Goal: Task Accomplishment & Management: Use online tool/utility

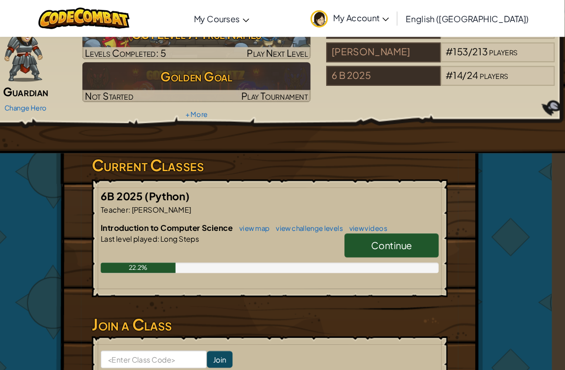
scroll to position [58, 12]
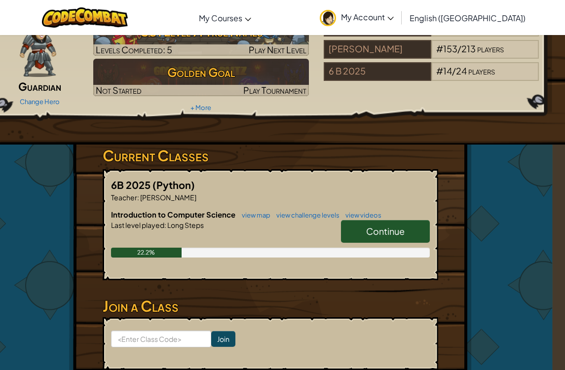
click at [402, 234] on span "Continue" at bounding box center [385, 230] width 38 height 11
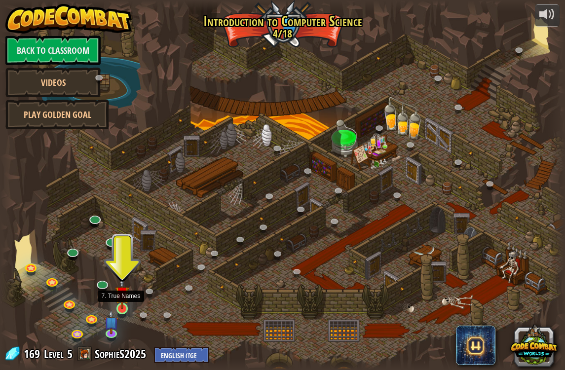
click at [129, 293] on img at bounding box center [122, 293] width 14 height 33
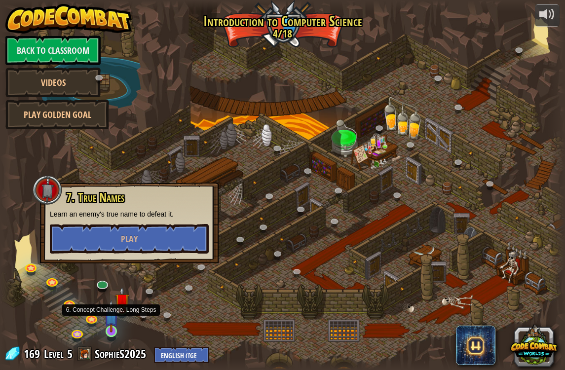
click at [112, 329] on img at bounding box center [111, 316] width 14 height 33
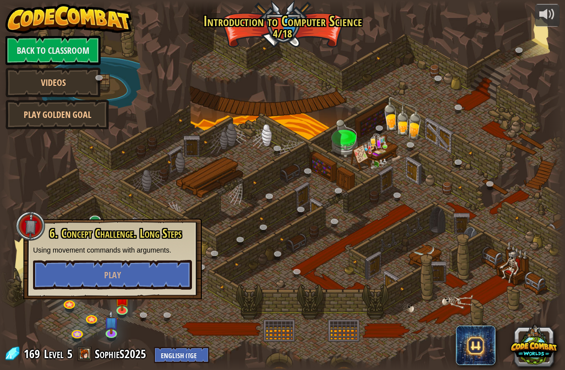
click at [136, 309] on div at bounding box center [282, 184] width 565 height 369
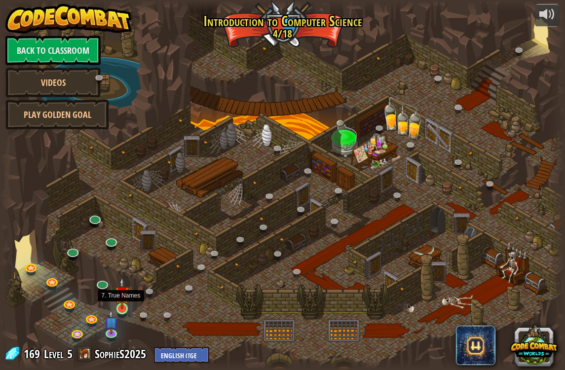
click at [125, 303] on img at bounding box center [122, 293] width 14 height 33
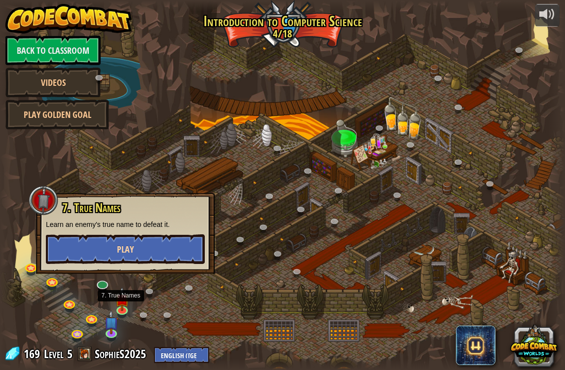
click at [163, 256] on button "Play" at bounding box center [125, 249] width 159 height 30
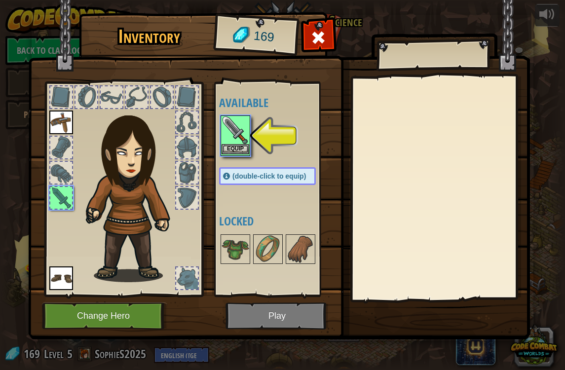
click at [229, 151] on button "Equip" at bounding box center [235, 149] width 28 height 10
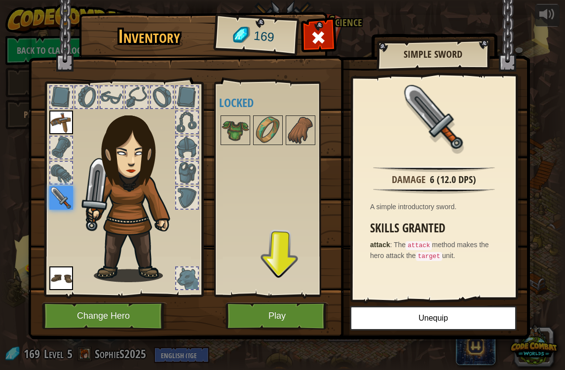
click at [260, 315] on button "Play" at bounding box center [276, 315] width 103 height 27
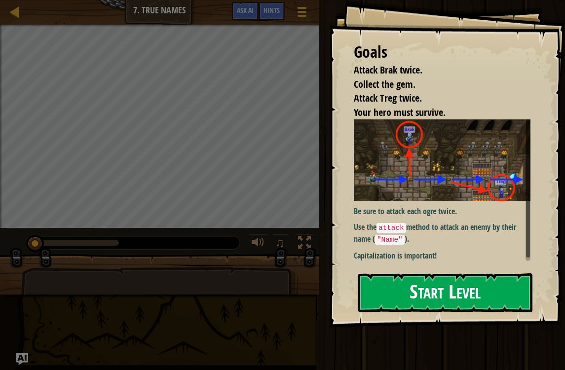
click at [485, 299] on button "Start Level" at bounding box center [445, 292] width 174 height 39
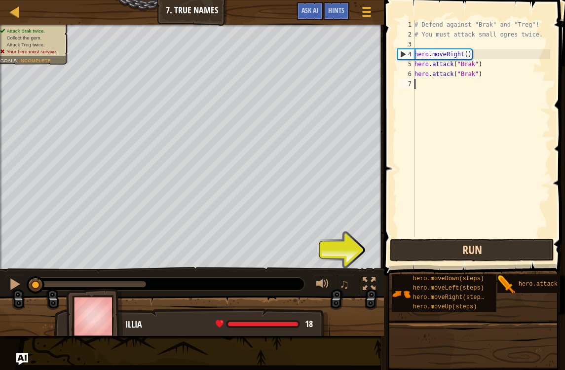
click at [502, 251] on button "Run" at bounding box center [472, 250] width 164 height 23
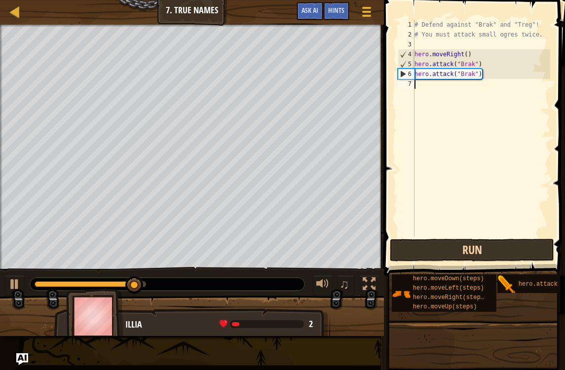
scroll to position [5, 0]
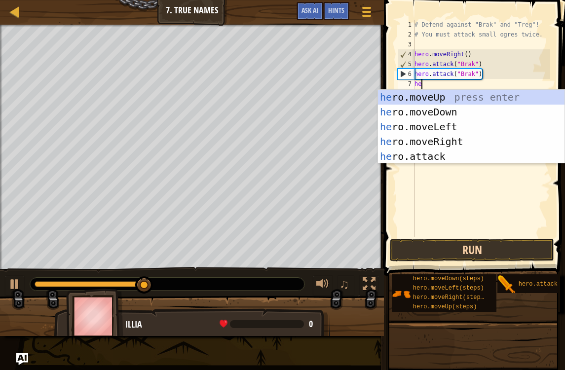
type textarea "her"
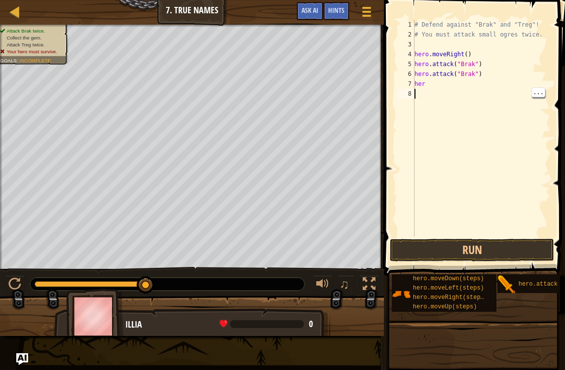
click at [434, 90] on div "# Defend against "Brak" and "Treg"! # You must attack small ogres twice. hero .…" at bounding box center [481, 138] width 138 height 237
click at [433, 85] on div "# Defend against "Brak" and "Treg"! # You must attack small ogres twice. hero .…" at bounding box center [481, 138] width 138 height 237
type textarea "hero.attack("Treg")"
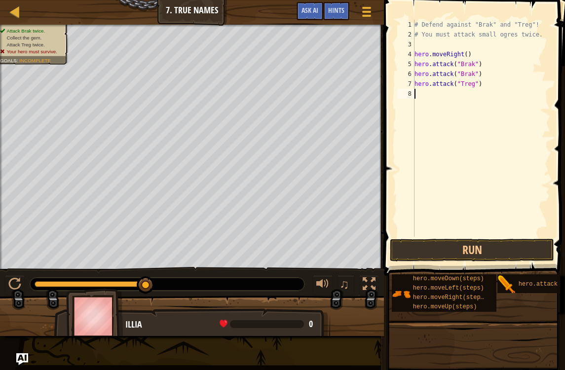
type textarea "h"
type textarea "hero.attack("Treg")"
click at [518, 247] on button "Run" at bounding box center [472, 250] width 164 height 23
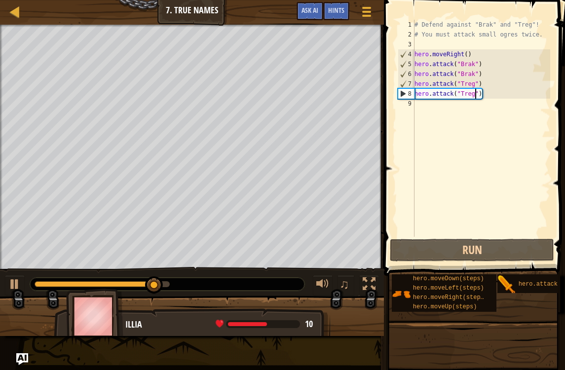
scroll to position [5, 0]
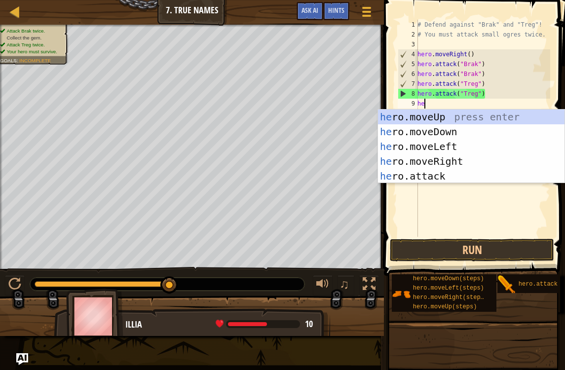
type textarea "her"
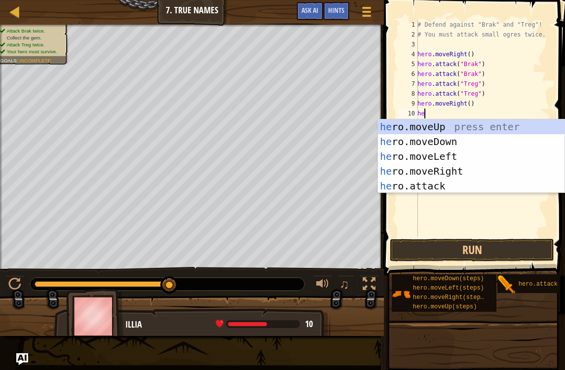
type textarea "her"
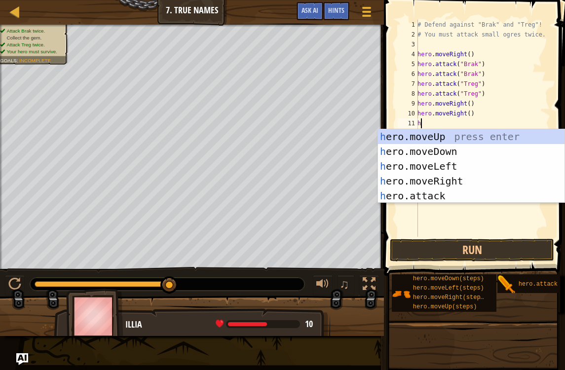
type textarea "he"
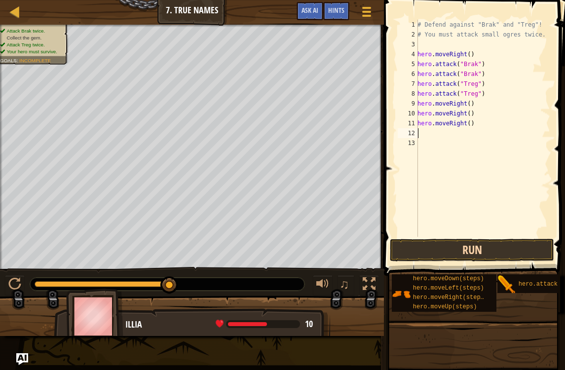
click at [470, 248] on button "Run" at bounding box center [472, 250] width 164 height 23
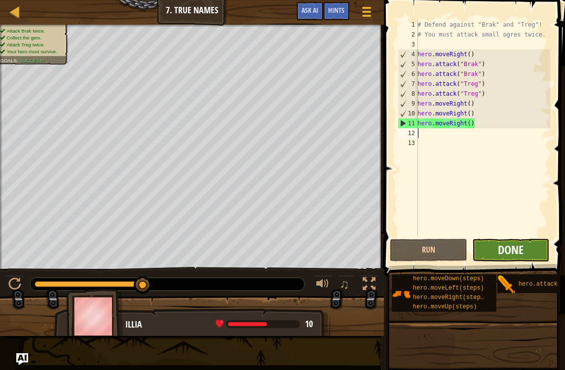
click at [521, 246] on span "Done" at bounding box center [511, 250] width 26 height 16
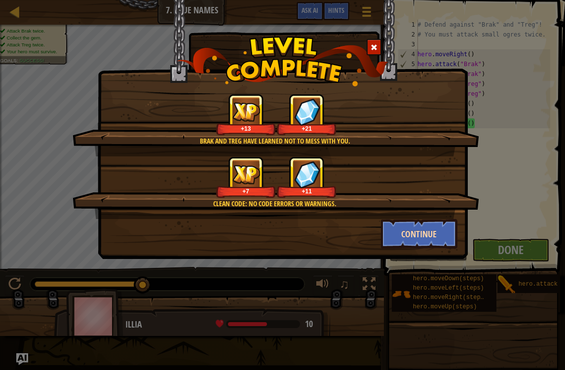
click at [401, 237] on button "Continue" at bounding box center [419, 234] width 76 height 30
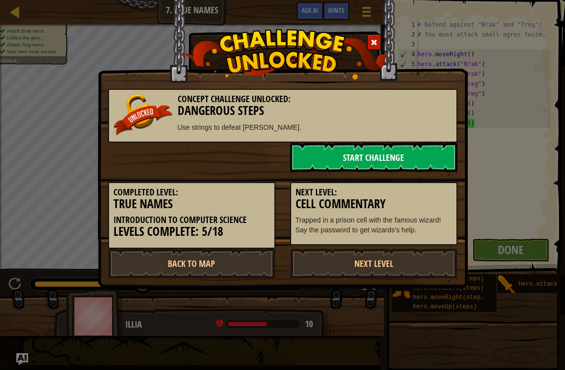
click at [330, 148] on link "Start Challenge" at bounding box center [373, 158] width 167 height 30
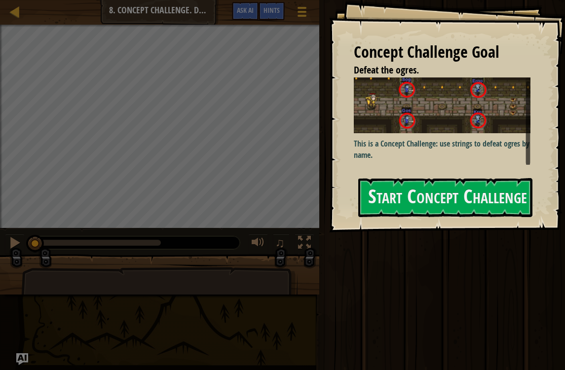
scroll to position [3, 0]
click at [407, 184] on button "Start Concept Challenge" at bounding box center [445, 197] width 174 height 39
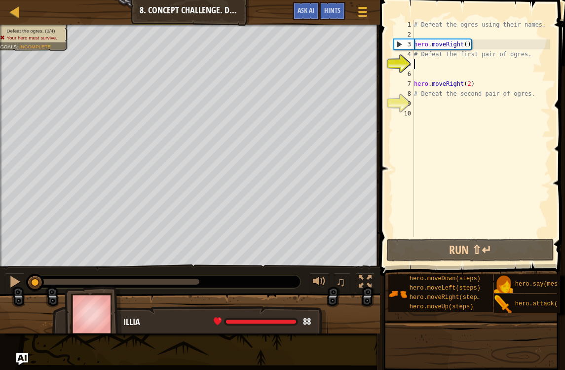
scroll to position [5, 0]
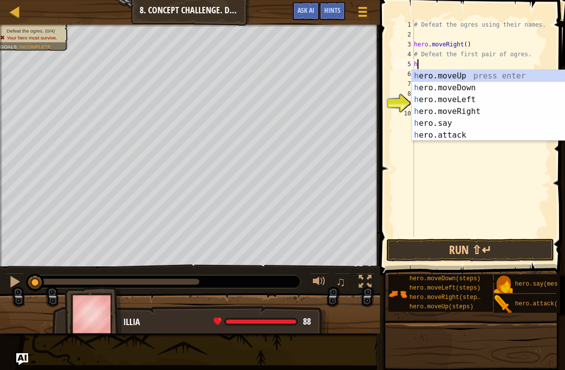
click at [462, 133] on div "h ero.moveUp press enter h ero.moveDown press enter h ero.moveLeft press enter …" at bounding box center [505, 117] width 186 height 95
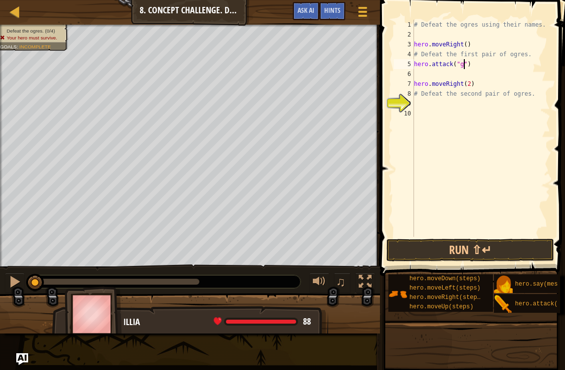
scroll to position [5, 4]
type textarea "hero.attack("Gos")"
click at [505, 255] on button "Run ⇧↵" at bounding box center [470, 250] width 168 height 23
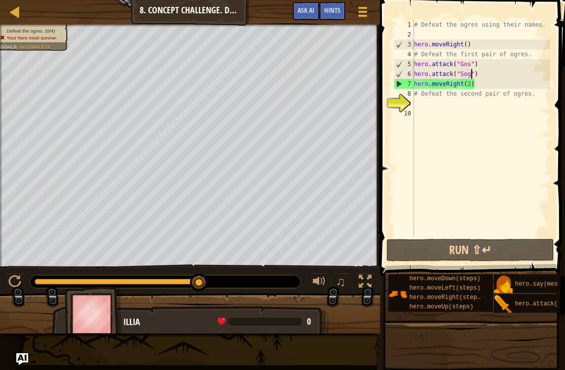
type textarea "hero.attack("Gos")"
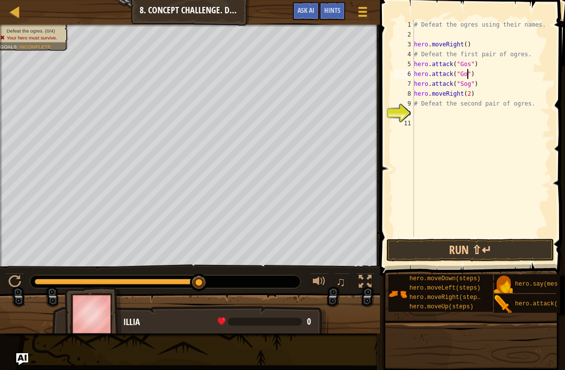
type textarea "hero.attack("Gos")"
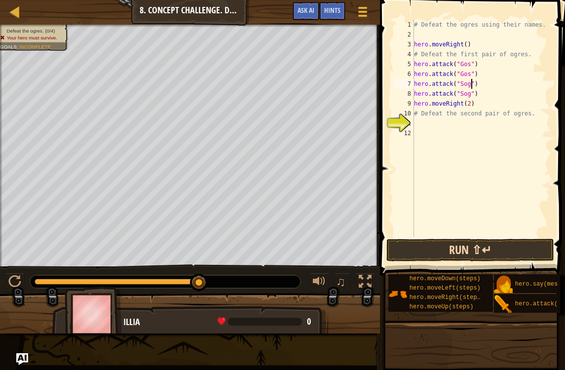
type textarea "hero.attack("Sog")"
click at [449, 242] on button "Run ⇧↵" at bounding box center [470, 250] width 168 height 23
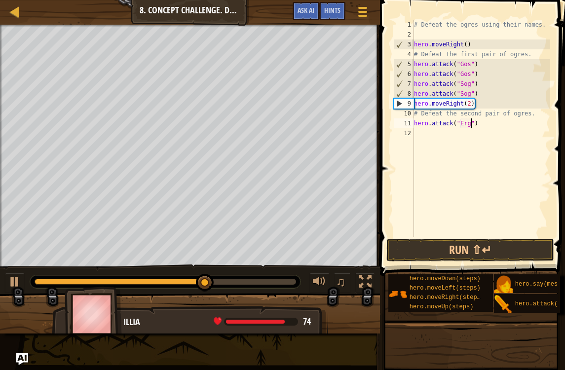
type textarea "hero.attack("Ergo")"
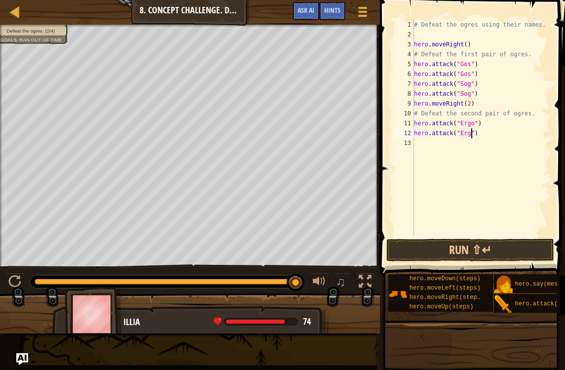
type textarea "hero.attack("Ergo")"
type textarea "hero.attack("Kro")"
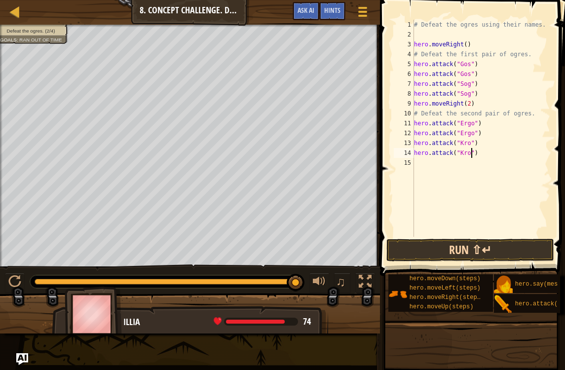
click at [427, 240] on button "Run ⇧↵" at bounding box center [470, 250] width 168 height 23
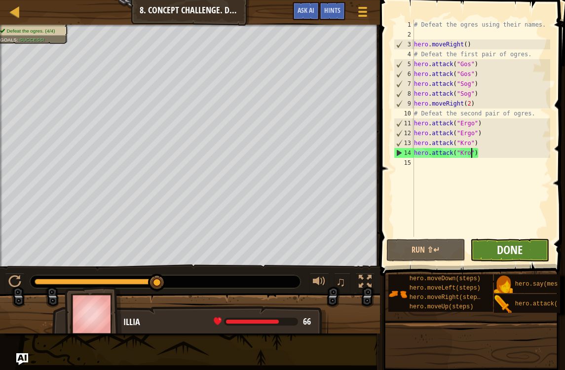
click at [503, 254] on span "Done" at bounding box center [510, 250] width 26 height 16
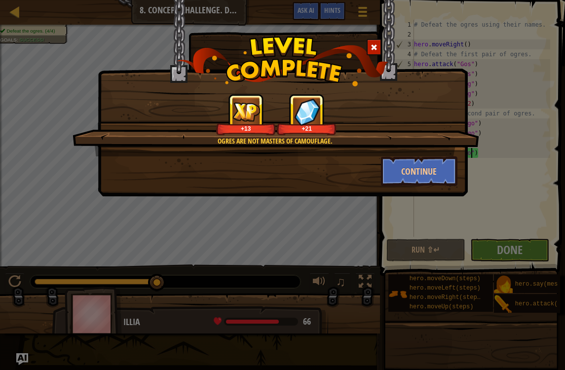
click at [429, 154] on div "Ogres are not masters of camouflage. +13 +21" at bounding box center [275, 125] width 406 height 63
click at [429, 171] on button "Continue" at bounding box center [419, 171] width 76 height 30
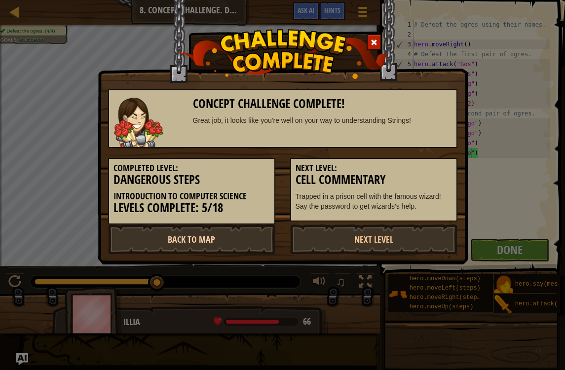
click at [239, 239] on link "Back to Map" at bounding box center [191, 239] width 167 height 30
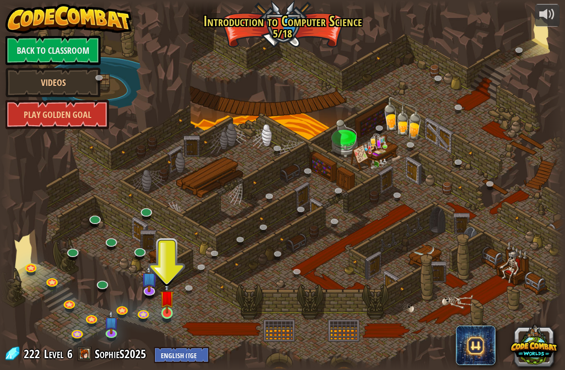
click at [168, 310] on img at bounding box center [167, 297] width 14 height 33
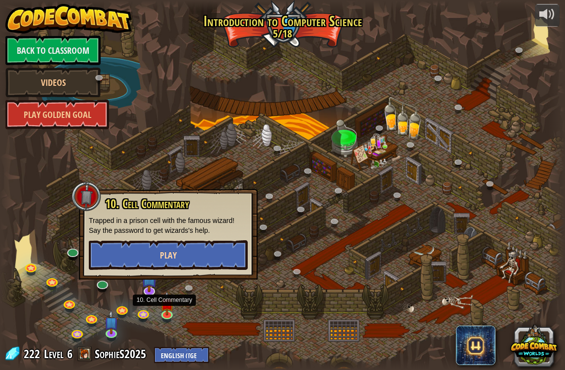
click at [203, 262] on button "Play" at bounding box center [168, 255] width 159 height 30
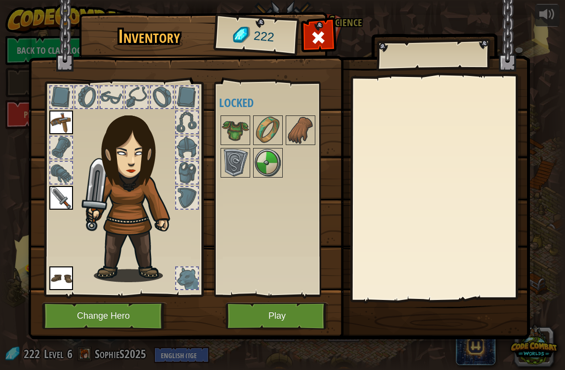
click at [253, 318] on button "Play" at bounding box center [276, 315] width 103 height 27
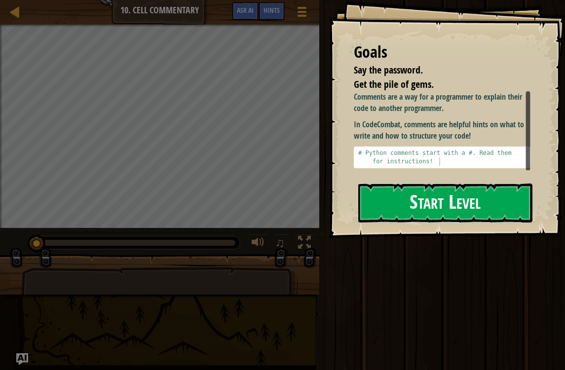
click at [491, 201] on button "Start Level" at bounding box center [445, 202] width 174 height 39
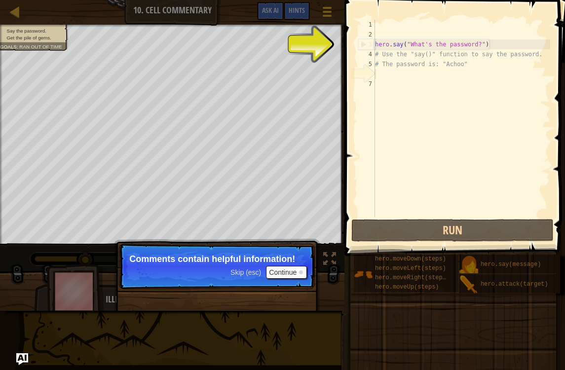
click at [288, 276] on button "Continue" at bounding box center [286, 272] width 41 height 13
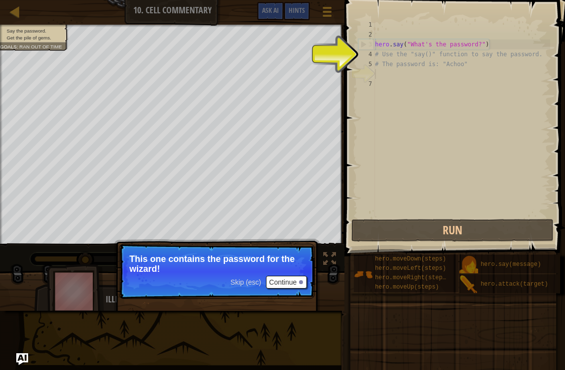
click at [276, 277] on button "Continue" at bounding box center [286, 282] width 41 height 13
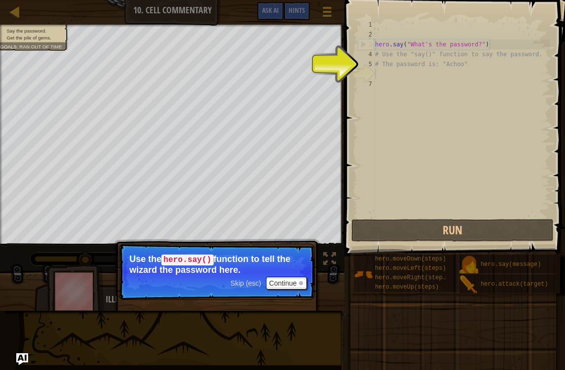
click at [281, 278] on button "Continue" at bounding box center [286, 283] width 41 height 13
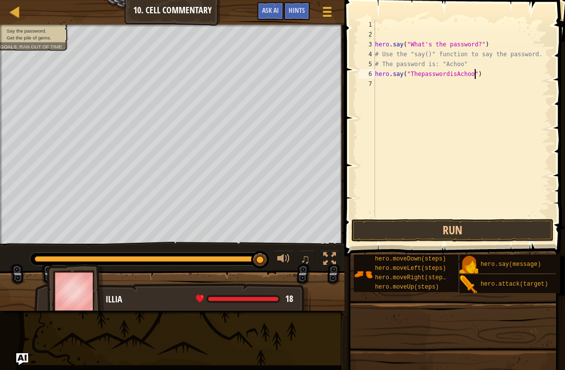
scroll to position [5, 8]
type textarea "hero.say("Achoo")"
click at [409, 229] on button "Run" at bounding box center [452, 230] width 202 height 23
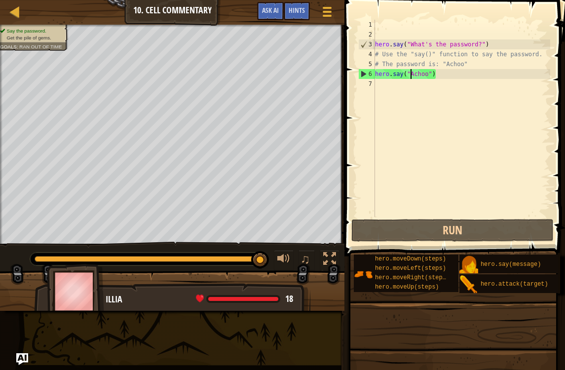
scroll to position [5, 0]
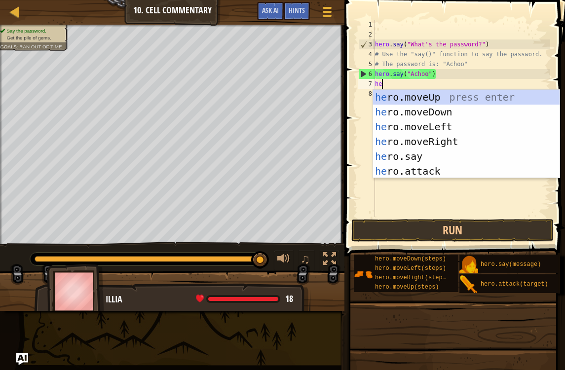
type textarea "her"
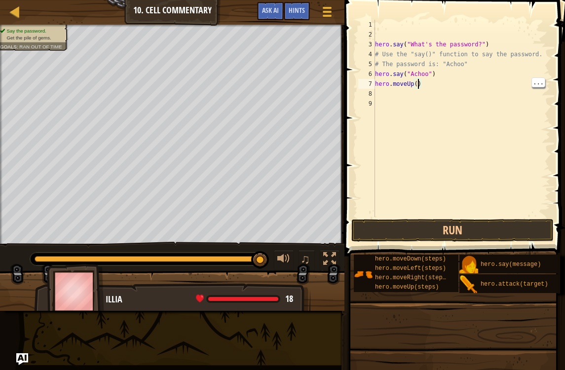
scroll to position [5, 3]
type textarea "hero.moveUp(2)"
click at [432, 233] on button "Run" at bounding box center [452, 230] width 202 height 23
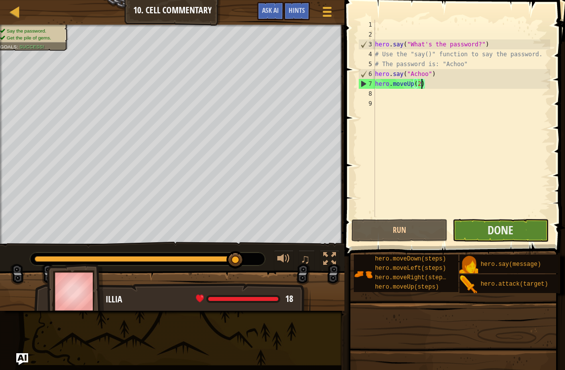
click at [527, 228] on button "Done" at bounding box center [500, 230] width 96 height 23
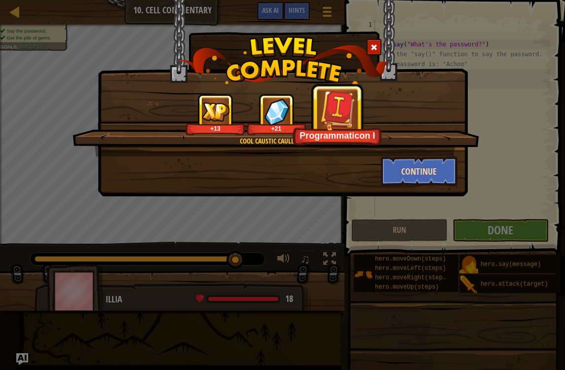
click at [426, 177] on button "Continue" at bounding box center [419, 171] width 76 height 30
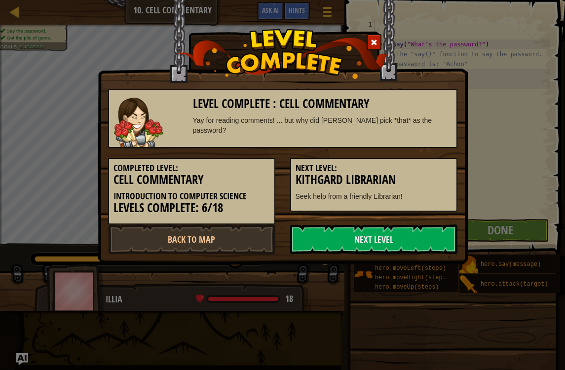
click at [431, 161] on div "Next Level: Kithgard Librarian Seek help from a friendly Librarian!" at bounding box center [373, 185] width 167 height 54
click at [418, 170] on h5 "Next Level:" at bounding box center [373, 168] width 156 height 10
click at [225, 228] on link "Back to Map" at bounding box center [191, 239] width 167 height 30
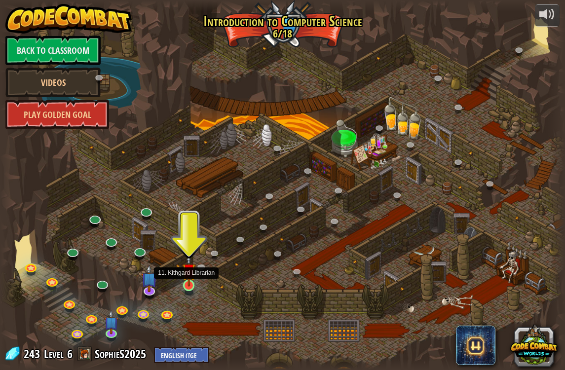
click at [192, 280] on img at bounding box center [189, 270] width 14 height 33
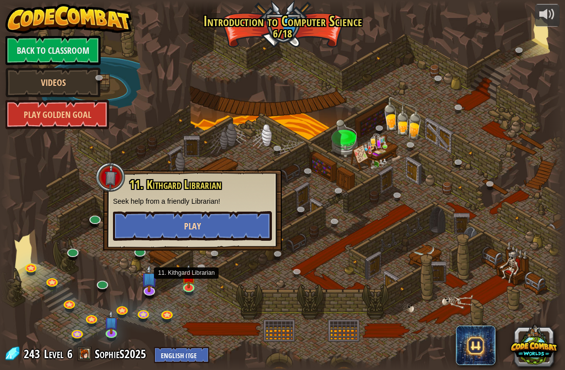
click at [239, 222] on button "Play" at bounding box center [192, 226] width 159 height 30
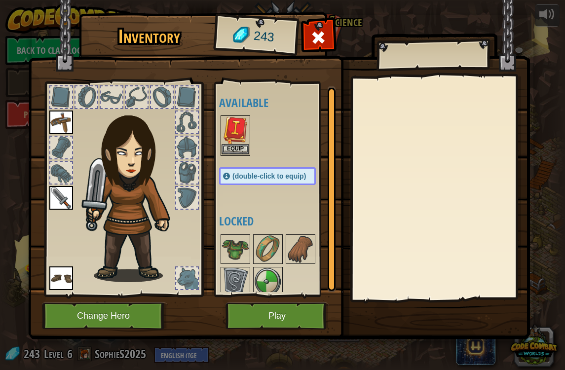
click at [244, 139] on img at bounding box center [235, 130] width 28 height 28
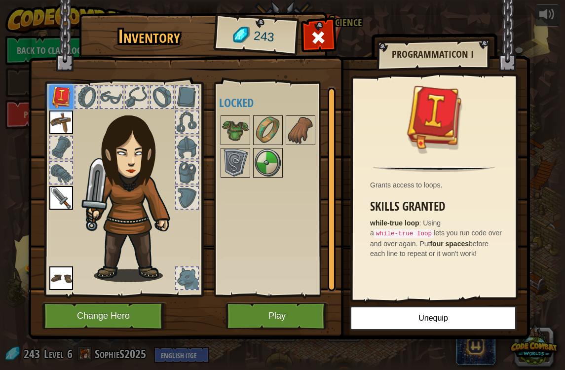
click at [261, 317] on button "Play" at bounding box center [276, 315] width 103 height 27
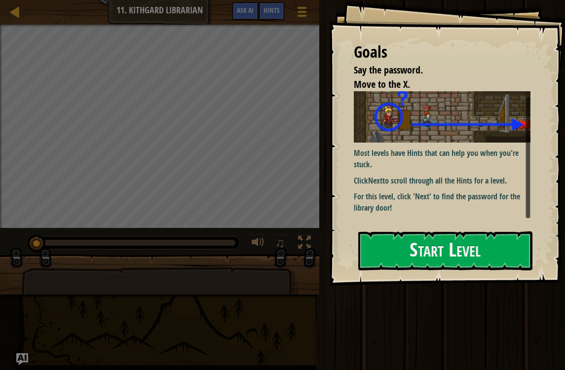
scroll to position [5, 0]
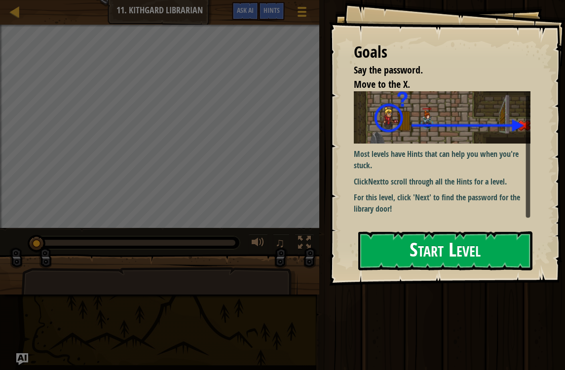
click at [495, 249] on button "Start Level" at bounding box center [445, 250] width 174 height 39
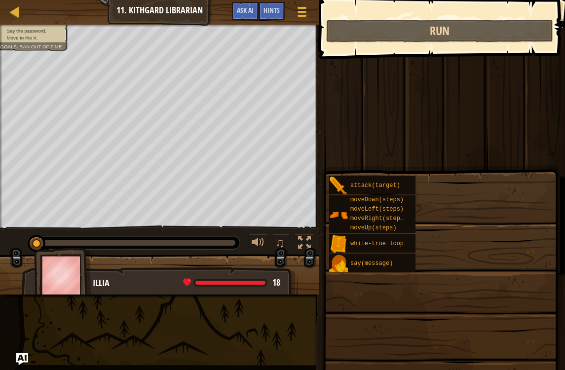
type textarea "hero.say("I don't know the password!") # ∆"
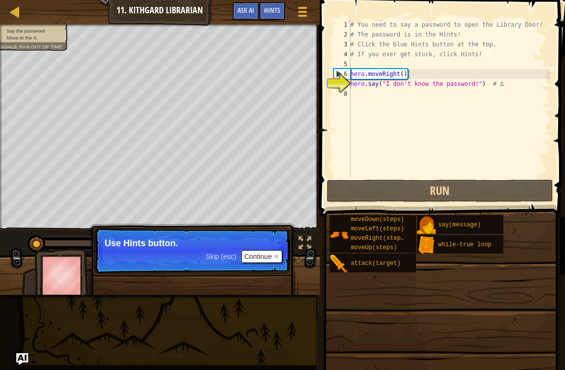
click at [261, 250] on button "Continue" at bounding box center [261, 256] width 41 height 13
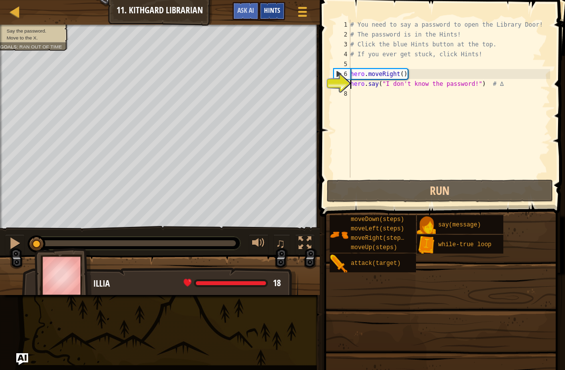
click at [270, 7] on span "Hints" at bounding box center [272, 9] width 16 height 9
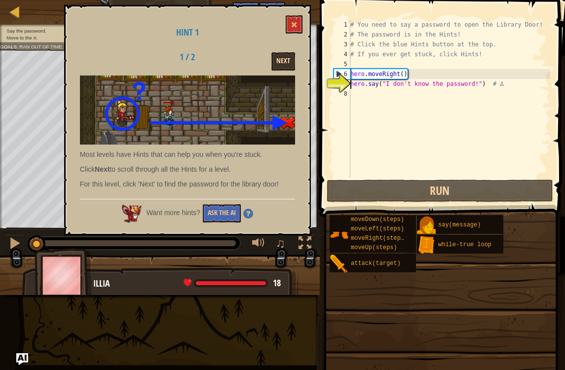
click at [283, 62] on button "Next" at bounding box center [283, 61] width 24 height 18
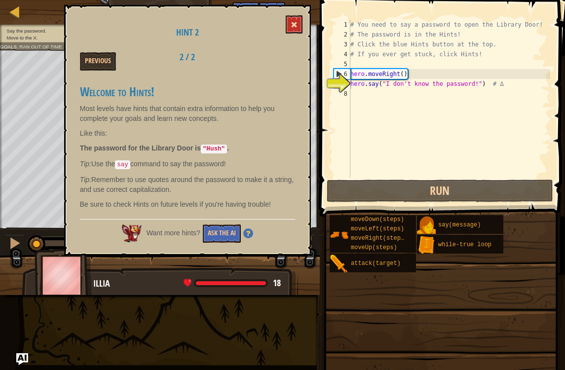
click at [296, 21] on span at bounding box center [293, 24] width 7 height 7
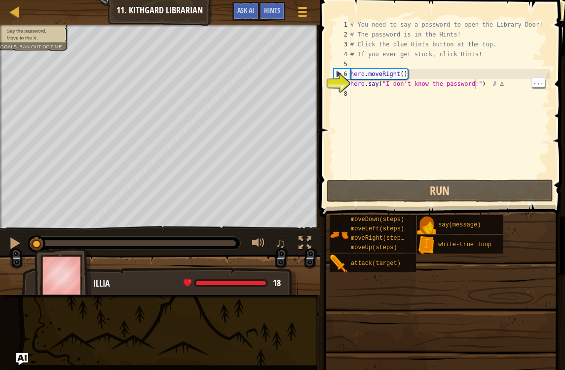
click at [475, 82] on div "# You need to say a password to open the Library Door! # The password is in the…" at bounding box center [449, 109] width 202 height 178
click at [354, 95] on div "# You need to say a password to open the Library Door! # The password is in the…" at bounding box center [449, 109] width 202 height 178
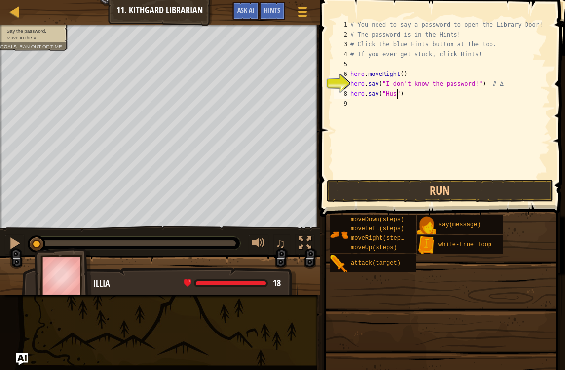
scroll to position [5, 4]
type textarea "hero.say("Hush")"
click at [452, 180] on button "Run" at bounding box center [439, 190] width 226 height 23
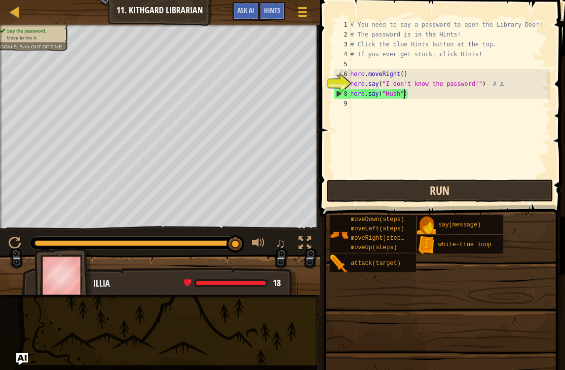
scroll to position [5, 0]
type textarea "h"
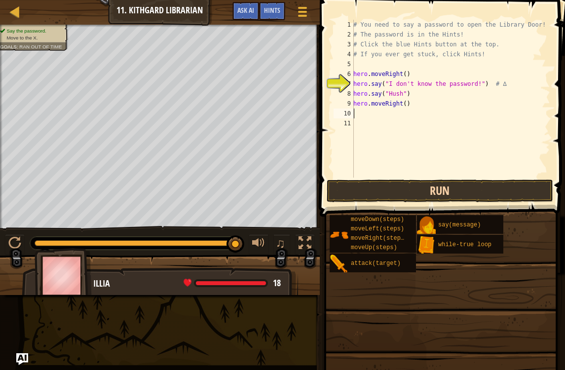
click at [427, 185] on button "Run" at bounding box center [439, 190] width 226 height 23
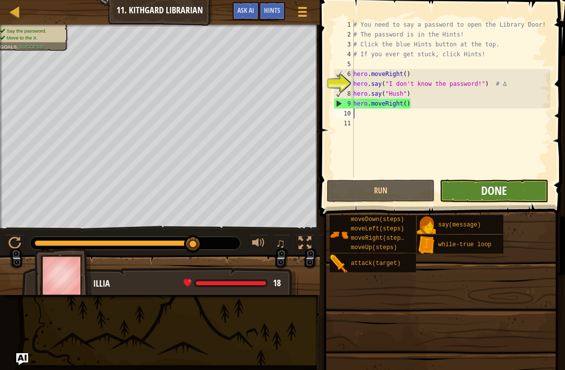
click at [497, 182] on span "Done" at bounding box center [494, 190] width 26 height 16
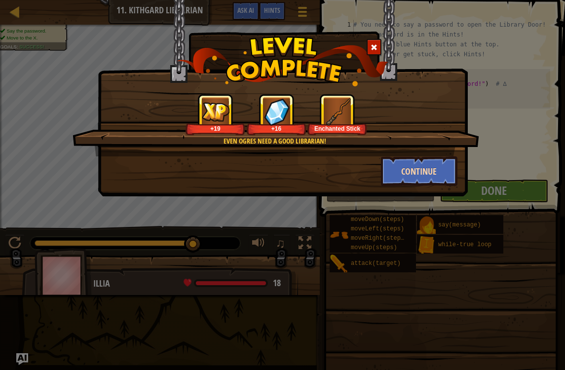
click at [439, 172] on button "Continue" at bounding box center [419, 171] width 76 height 30
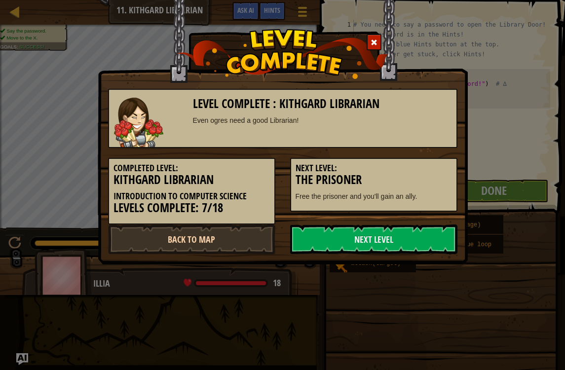
click at [208, 233] on link "Back to Map" at bounding box center [191, 239] width 167 height 30
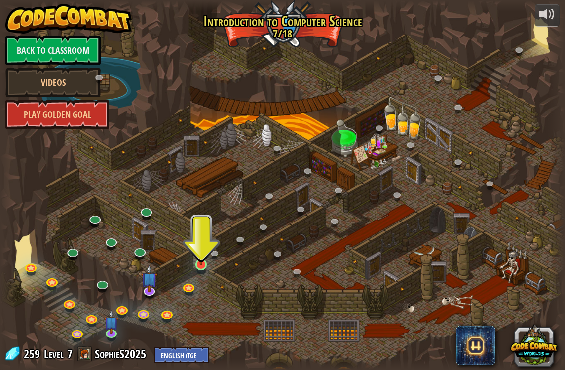
click at [200, 260] on img at bounding box center [201, 249] width 14 height 33
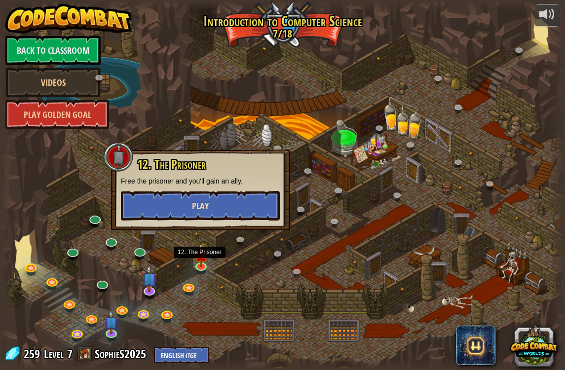
click at [235, 207] on button "Play" at bounding box center [200, 206] width 159 height 30
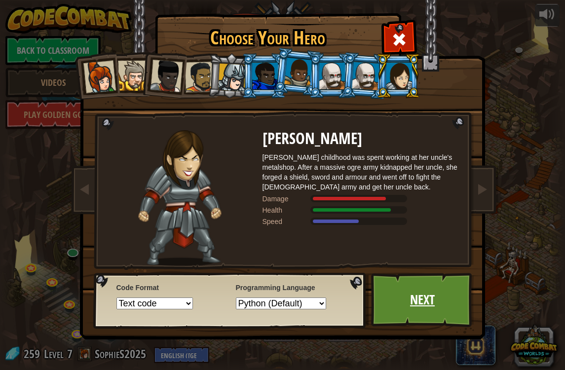
click at [439, 294] on link "Next" at bounding box center [422, 300] width 103 height 54
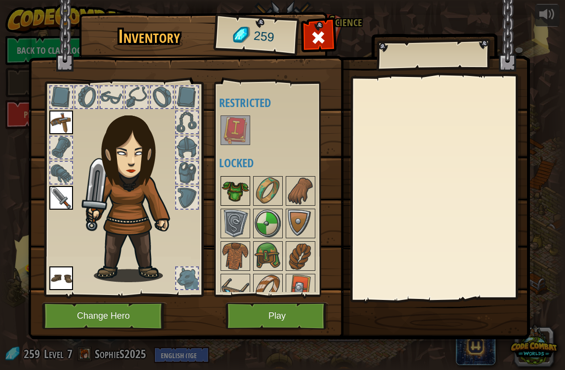
click at [241, 194] on img at bounding box center [235, 191] width 28 height 28
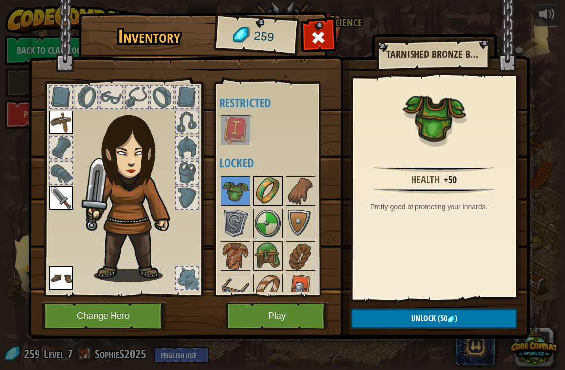
click at [280, 187] on img at bounding box center [268, 191] width 28 height 28
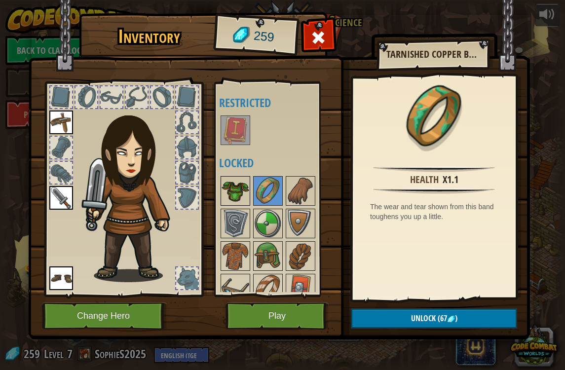
click at [244, 190] on img at bounding box center [235, 191] width 28 height 28
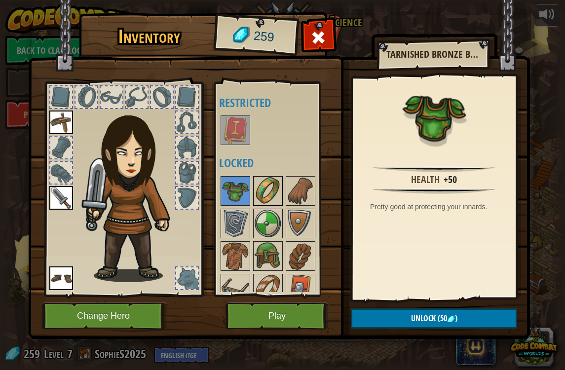
click at [271, 190] on img at bounding box center [268, 191] width 28 height 28
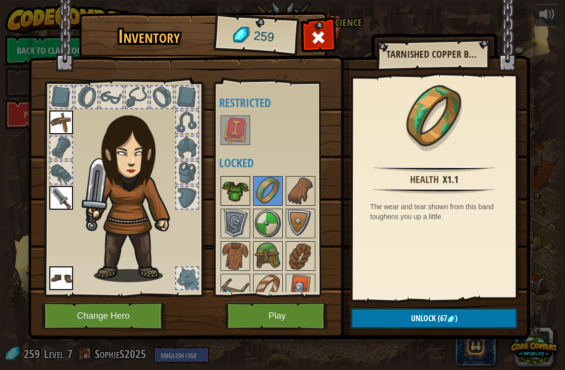
click at [242, 183] on img at bounding box center [235, 191] width 28 height 28
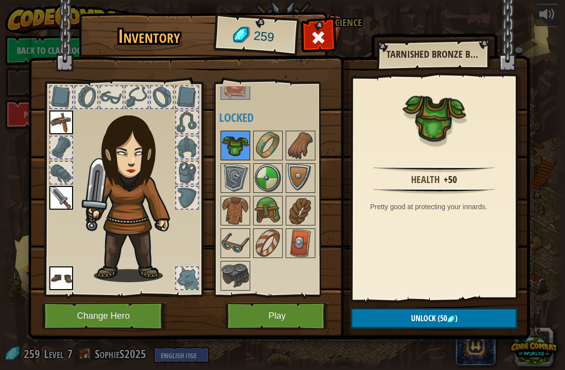
scroll to position [45, 0]
click at [401, 309] on button "Unlock (50 )" at bounding box center [434, 318] width 166 height 20
click at [373, 313] on button "Confirm" at bounding box center [434, 318] width 166 height 20
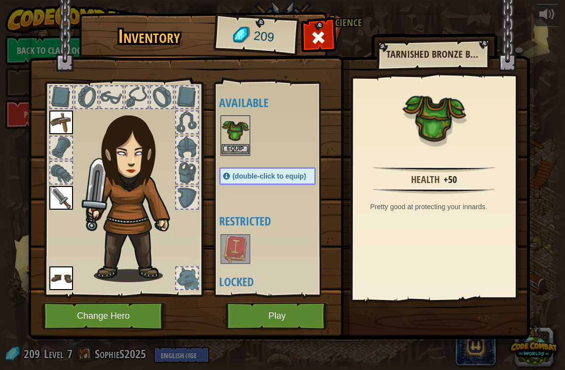
click at [234, 151] on button "Equip" at bounding box center [235, 149] width 28 height 10
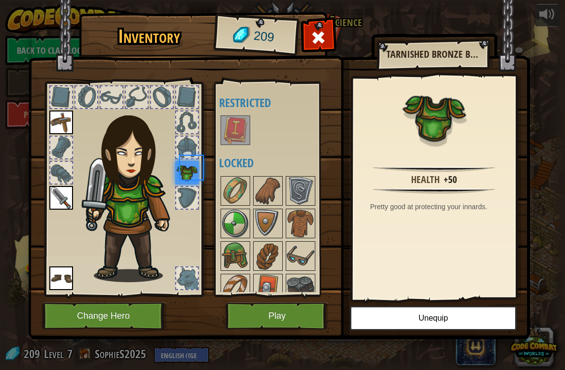
click at [234, 153] on div "Available Equip Equip Equip Equip (double-click to equip) Restricted Locked" at bounding box center [277, 189] width 116 height 206
click at [245, 119] on img at bounding box center [235, 130] width 28 height 28
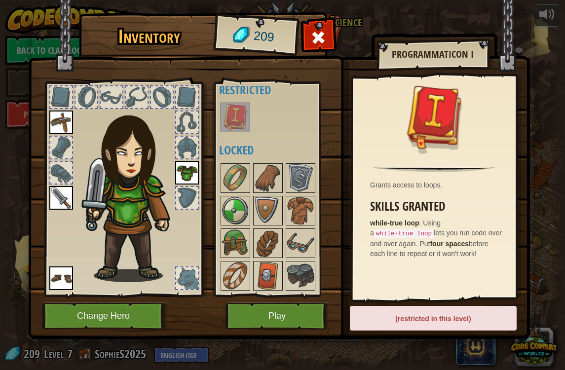
scroll to position [12, 0]
click at [244, 170] on img at bounding box center [235, 179] width 28 height 28
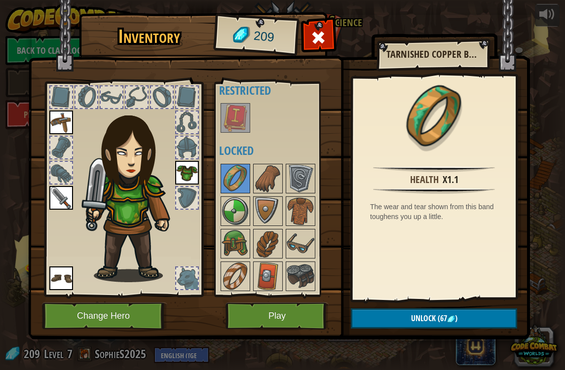
click at [376, 311] on button "Unlock (67 )" at bounding box center [434, 318] width 166 height 20
click at [373, 315] on button "Confirm" at bounding box center [434, 318] width 166 height 20
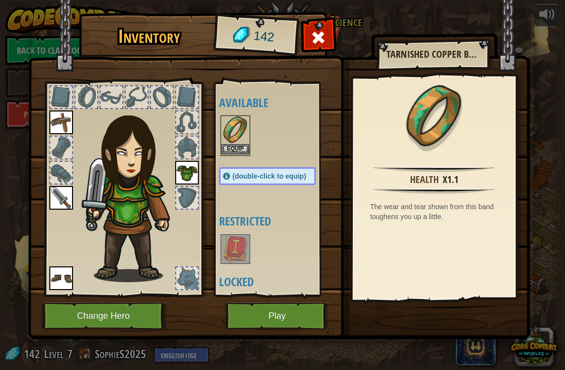
click at [240, 147] on button "Equip" at bounding box center [235, 149] width 28 height 10
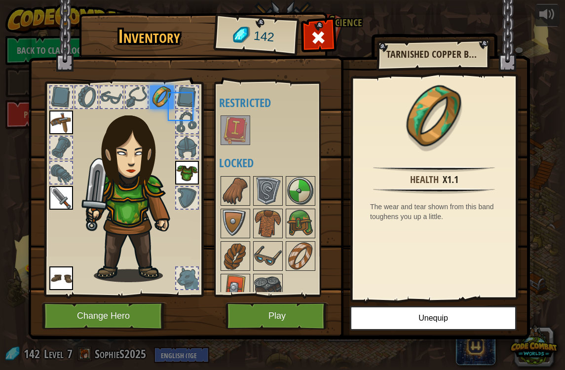
click at [238, 150] on div "Available Equip Equip Equip Equip Equip (double-click to equip) Restricted Lock…" at bounding box center [277, 189] width 116 height 206
click at [297, 198] on img at bounding box center [300, 191] width 28 height 28
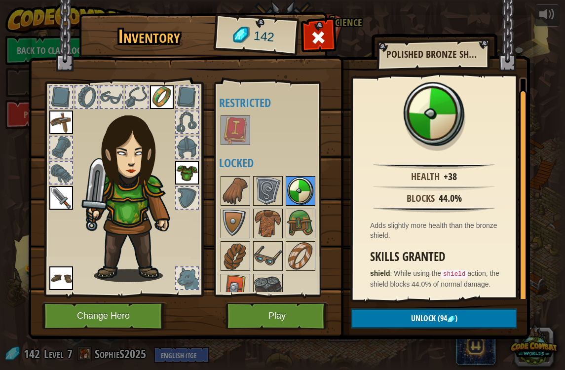
scroll to position [11, 0]
click at [377, 320] on button "Unlock (94 )" at bounding box center [434, 318] width 166 height 20
click at [375, 316] on button "Confirm" at bounding box center [434, 318] width 166 height 20
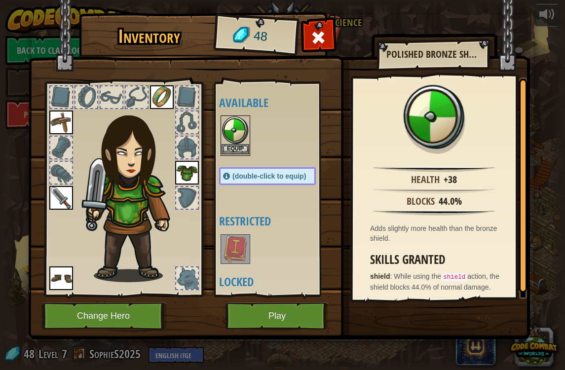
click at [236, 149] on button "Equip" at bounding box center [235, 149] width 28 height 10
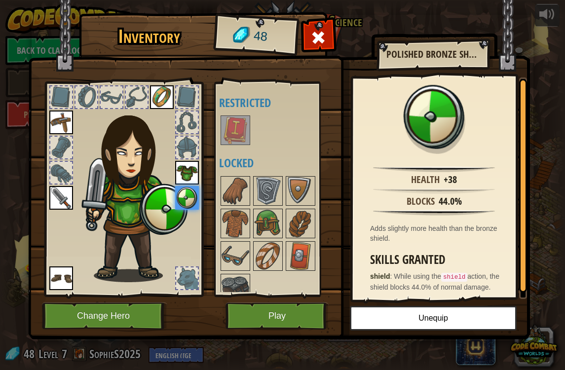
click at [283, 310] on button "Play" at bounding box center [276, 315] width 103 height 27
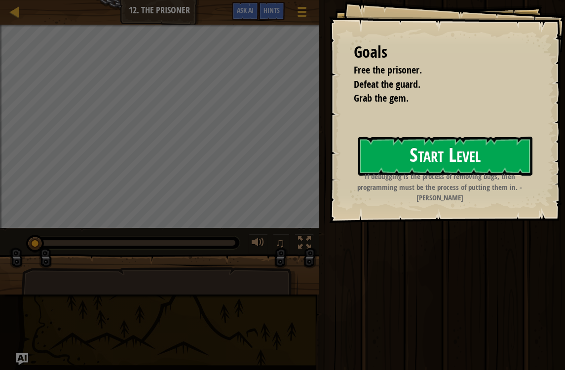
click at [387, 143] on button "Start Level" at bounding box center [445, 156] width 174 height 39
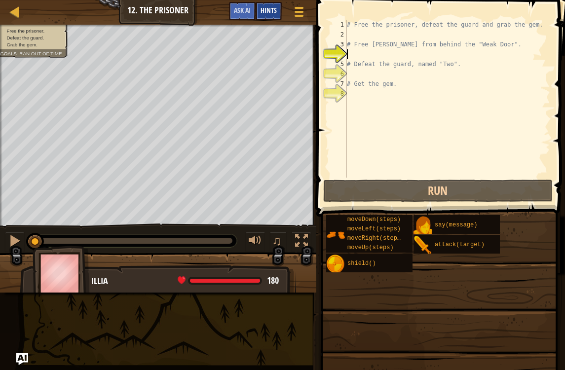
click at [270, 8] on span "Hints" at bounding box center [268, 9] width 16 height 9
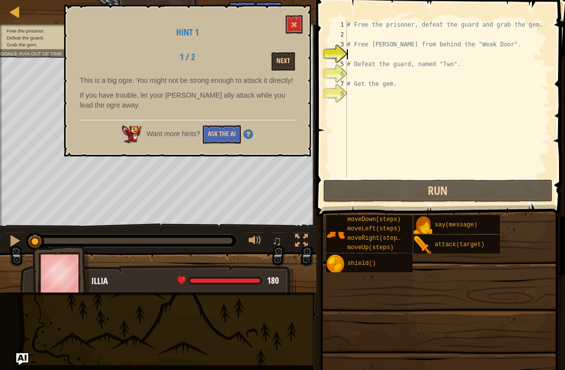
click at [285, 52] on button "Next" at bounding box center [283, 61] width 24 height 18
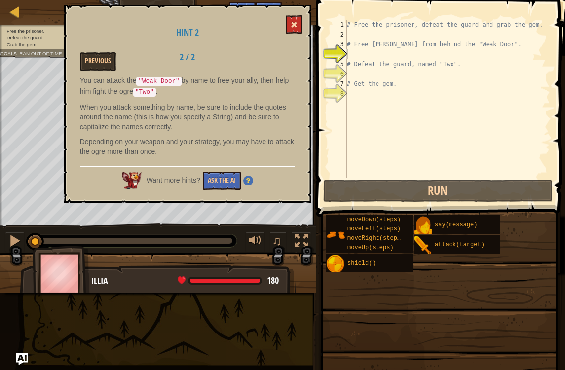
click at [292, 16] on button at bounding box center [294, 24] width 17 height 18
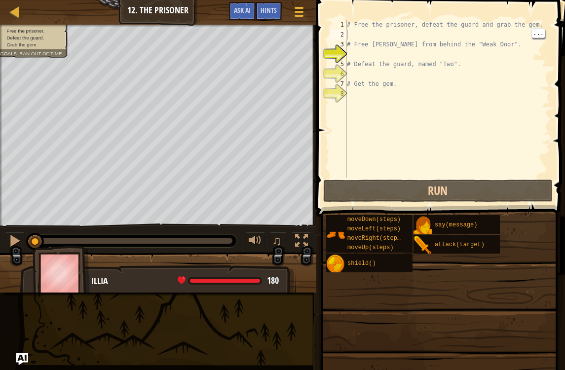
click at [357, 37] on div "# Free the prisoner, defeat the guard and grab the gem. # Free [PERSON_NAME] fr…" at bounding box center [447, 109] width 205 height 178
type textarea "h"
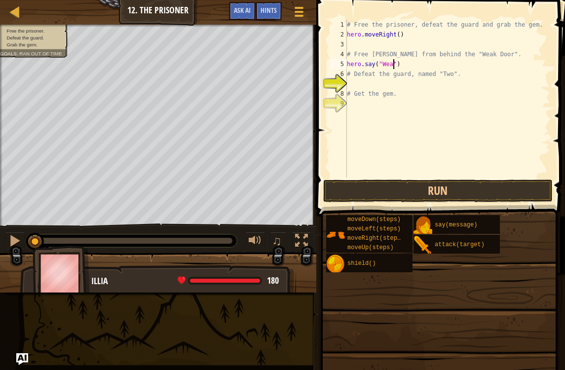
scroll to position [5, 4]
type textarea "hero.say("Weak Door")"
click at [442, 189] on button "Run" at bounding box center [438, 190] width 230 height 23
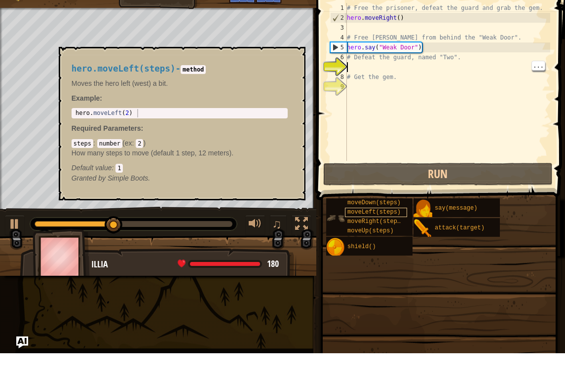
click at [367, 225] on span "moveLeft(steps)" at bounding box center [373, 228] width 53 height 7
click at [290, 68] on button "×" at bounding box center [294, 75] width 8 height 14
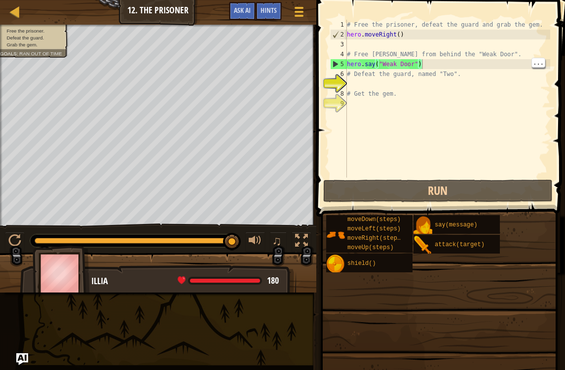
click at [462, 66] on div "# Free the prisoner, defeat the guard and grab the gem. hero . moveRight ( ) # …" at bounding box center [447, 109] width 205 height 178
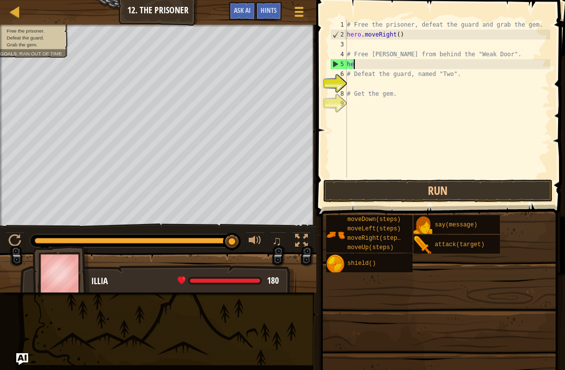
type textarea "h"
type textarea "# Free [PERSON_NAME] from behind the "Weak Door"."
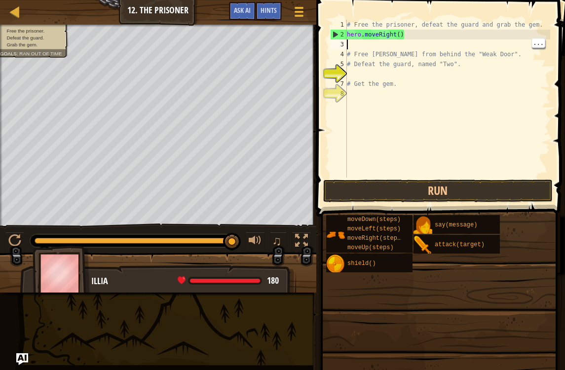
click at [356, 48] on div "# Free the prisoner, defeat the guard and grab the gem. hero . moveRight ( ) # …" at bounding box center [447, 109] width 205 height 178
click at [352, 58] on div "# Free the prisoner, defeat the guard and grab the gem. hero . moveRight ( ) # …" at bounding box center [447, 109] width 205 height 178
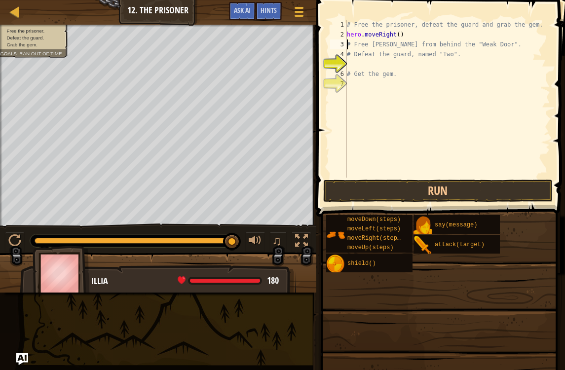
type textarea "# Defeat the guard, named "Two"."
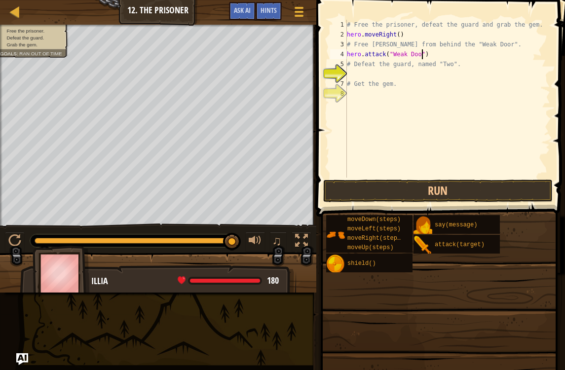
scroll to position [5, 6]
type textarea "hero.attack("Weak Door")"
click at [386, 190] on button "Run" at bounding box center [438, 190] width 230 height 23
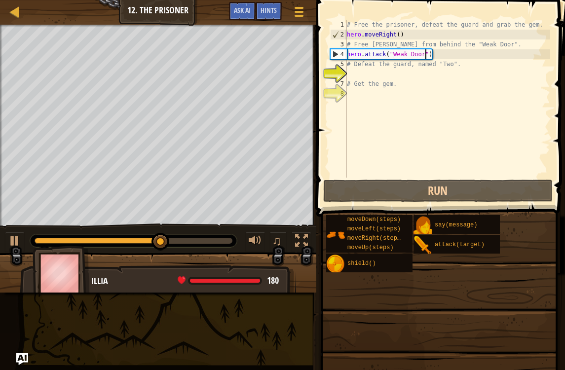
scroll to position [5, 0]
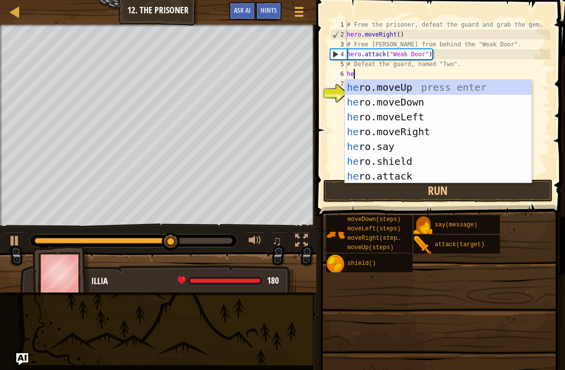
type textarea "her"
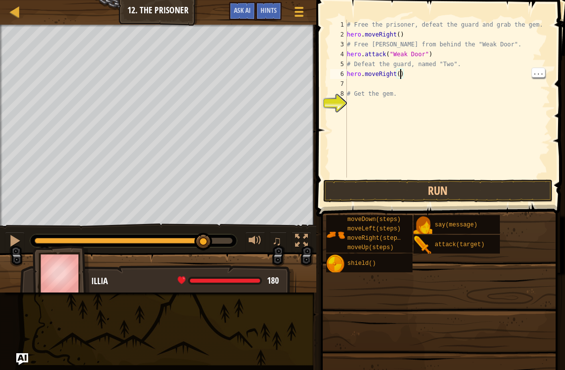
type textarea "hero.moveRight(3)"
click at [374, 185] on button "Run" at bounding box center [438, 190] width 230 height 23
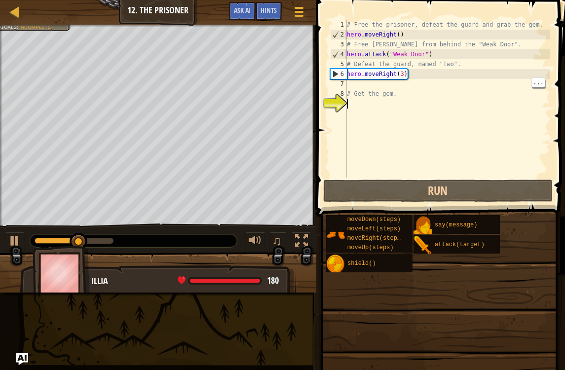
click at [357, 88] on div "# Free the prisoner, defeat the guard and grab the gem. hero . moveRight ( ) # …" at bounding box center [447, 109] width 205 height 178
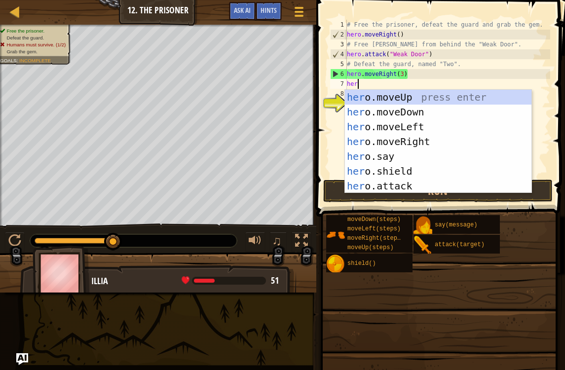
type textarea "hero"
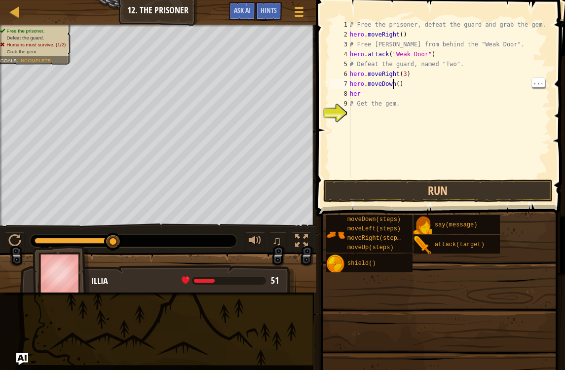
click at [398, 84] on div "# Free the prisoner, defeat the guard and grab the gem. hero . moveRight ( ) # …" at bounding box center [449, 109] width 202 height 178
click at [431, 188] on button "Run" at bounding box center [438, 190] width 230 height 23
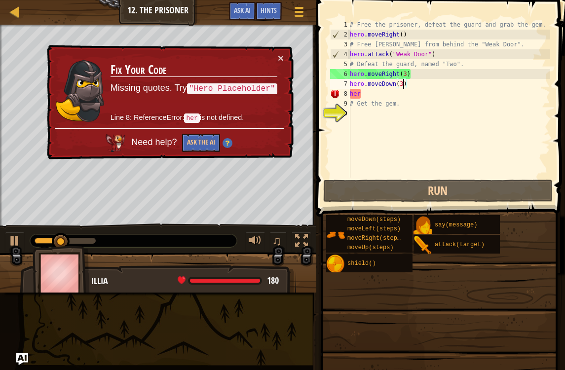
click at [292, 57] on div "× Fix Your Code Missing quotes. Try "Hero Placeholder" Line 8: ReferenceError: …" at bounding box center [169, 102] width 249 height 115
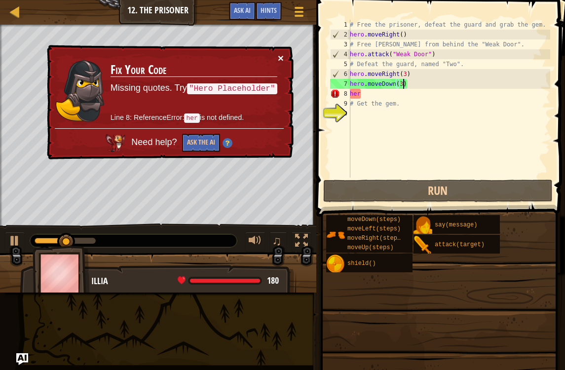
click at [282, 63] on button "×" at bounding box center [281, 58] width 6 height 10
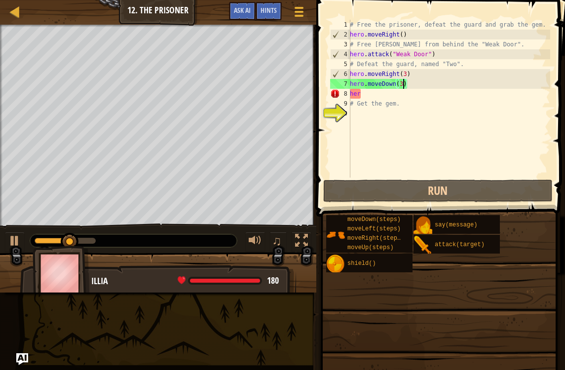
scroll to position [5, 0]
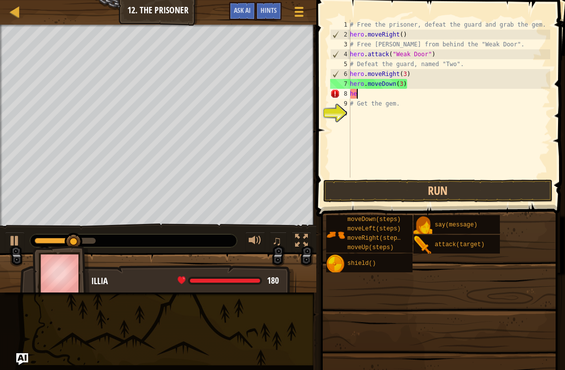
type textarea "h"
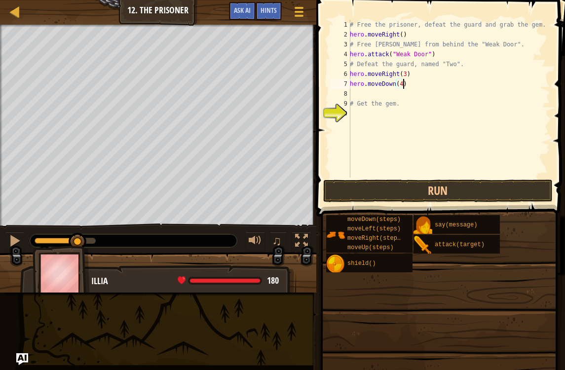
scroll to position [5, 4]
click at [383, 195] on button "Run" at bounding box center [438, 190] width 230 height 23
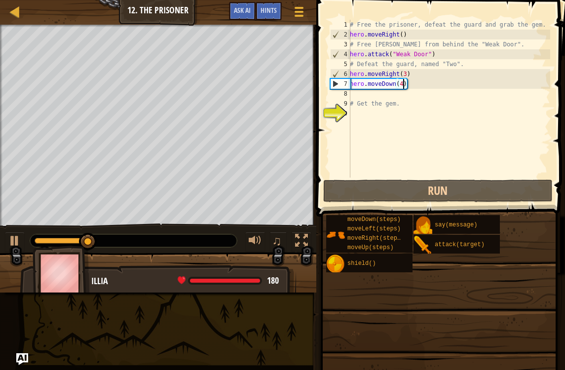
type textarea "# Get the gem."
click at [357, 92] on div "# Free the prisoner, defeat the guard and grab the gem. hero . moveRight ( ) # …" at bounding box center [449, 109] width 202 height 178
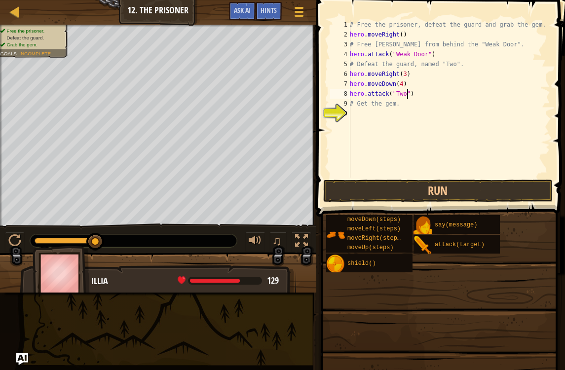
scroll to position [5, 3]
type textarea "# Get the gem."
type textarea "hero.attack("Two")"
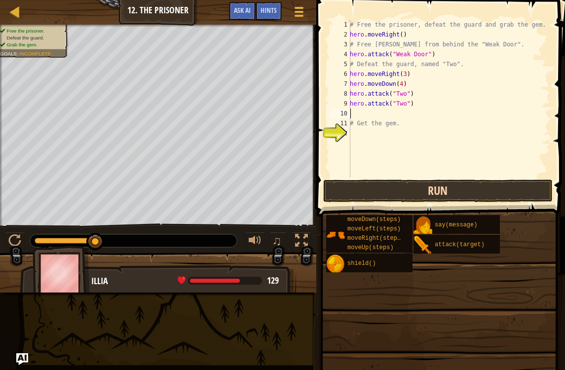
click at [371, 192] on button "Run" at bounding box center [438, 190] width 230 height 23
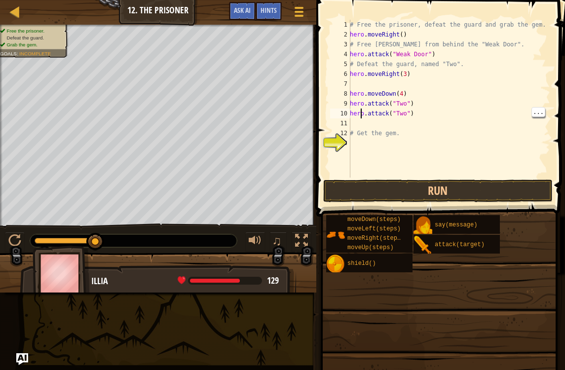
click at [345, 105] on div "9" at bounding box center [340, 104] width 20 height 10
click at [351, 95] on div "# Free the prisoner, defeat the guard and grab the gem. hero . moveRight ( ) # …" at bounding box center [449, 109] width 202 height 178
click at [411, 92] on div "# Free the prisoner, defeat the guard and grab the gem. hero . moveRight ( ) # …" at bounding box center [449, 109] width 202 height 178
type textarea "h"
type textarea "hero.moveRight(3)"
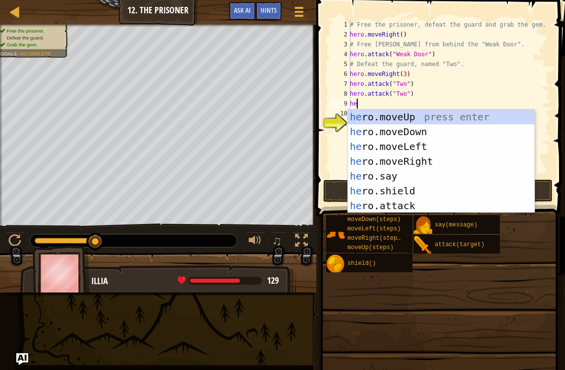
type textarea "her"
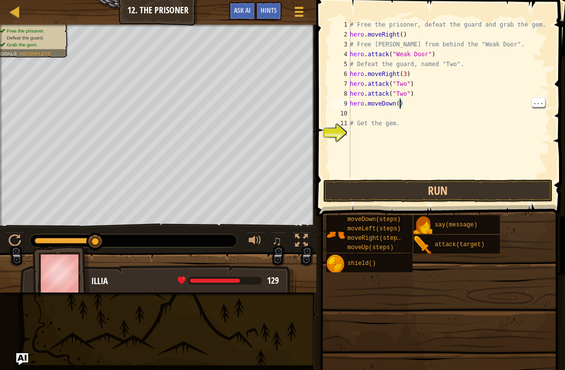
scroll to position [5, 4]
click at [436, 193] on button "Run" at bounding box center [438, 190] width 230 height 23
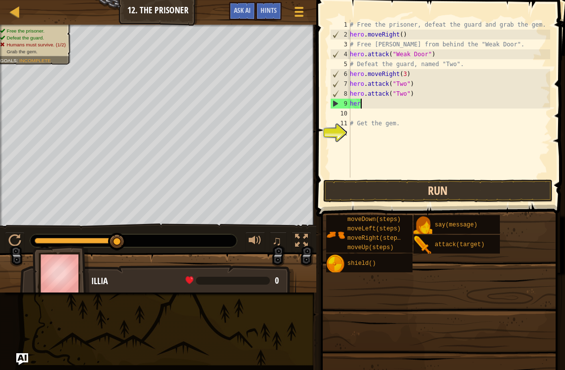
scroll to position [5, 0]
type textarea "h"
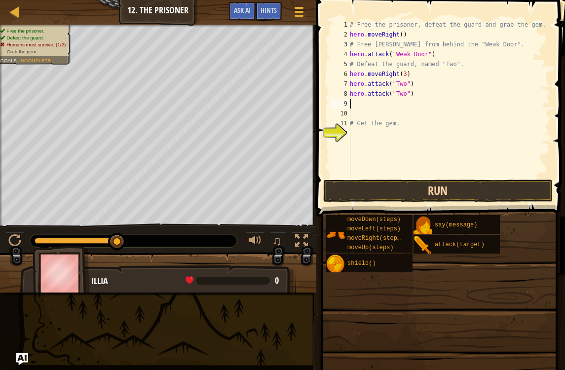
type textarea "hero.attack("Two")"
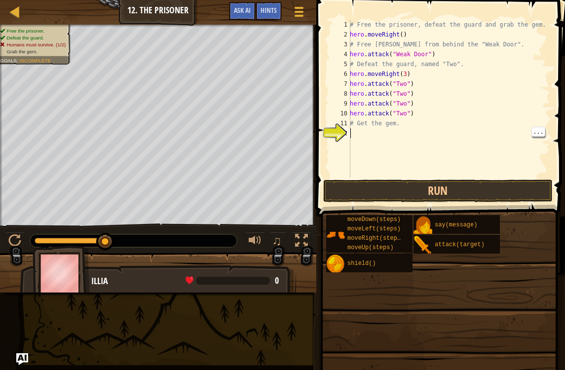
click at [349, 128] on div "11" at bounding box center [340, 123] width 20 height 10
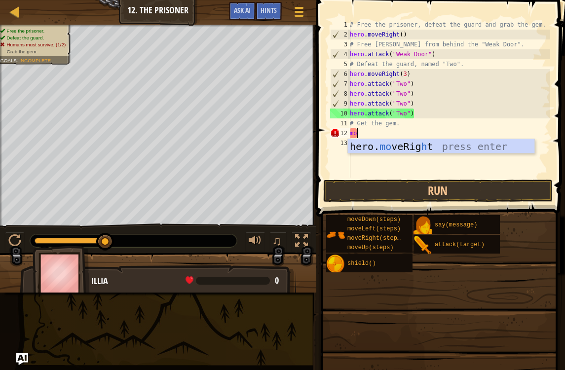
type textarea "m"
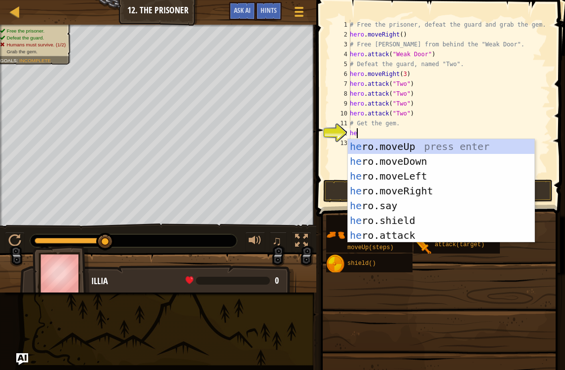
type textarea "her"
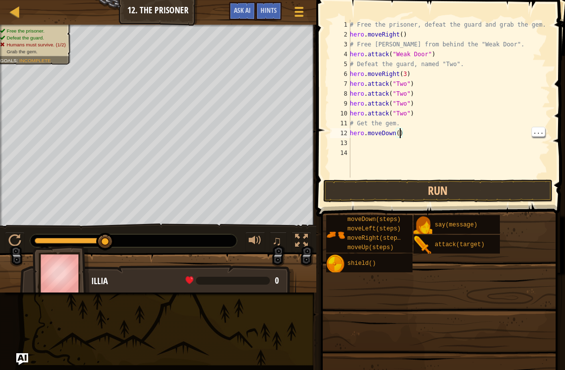
scroll to position [5, 4]
click at [375, 196] on button "Run" at bounding box center [438, 190] width 230 height 23
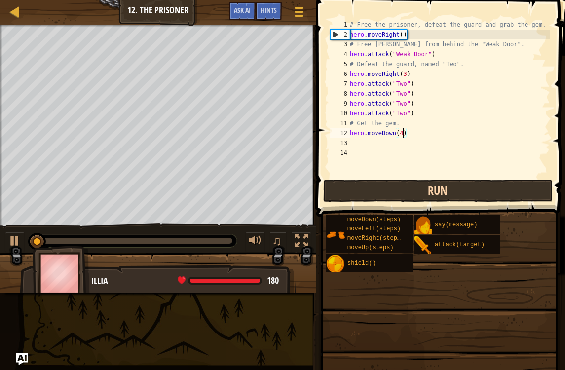
click at [388, 192] on button "Run" at bounding box center [438, 190] width 230 height 23
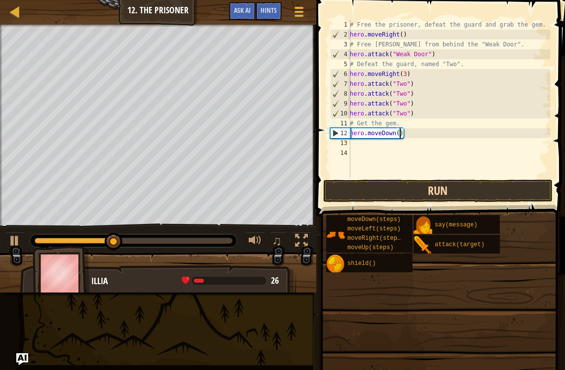
scroll to position [5, 4]
type textarea "hero.moveDown(2)"
click at [379, 196] on button "Run" at bounding box center [438, 190] width 230 height 23
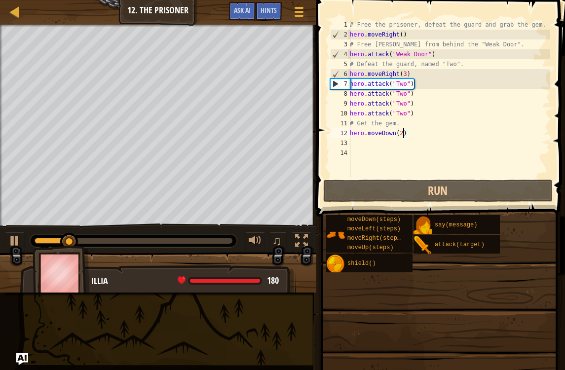
scroll to position [5, 0]
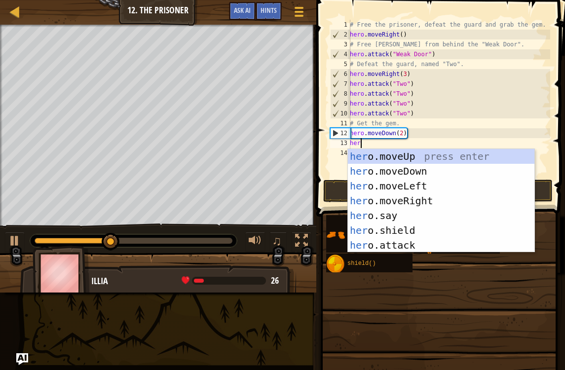
type textarea "herom"
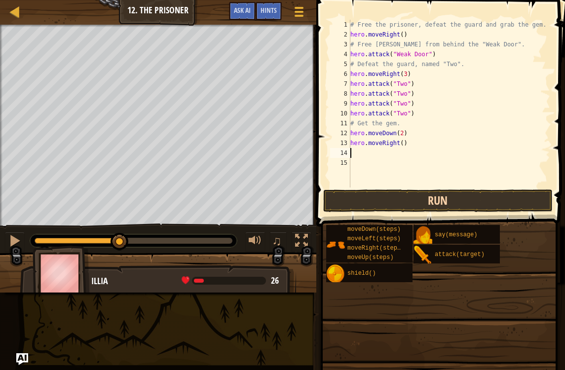
click at [405, 203] on button "Run" at bounding box center [438, 200] width 230 height 23
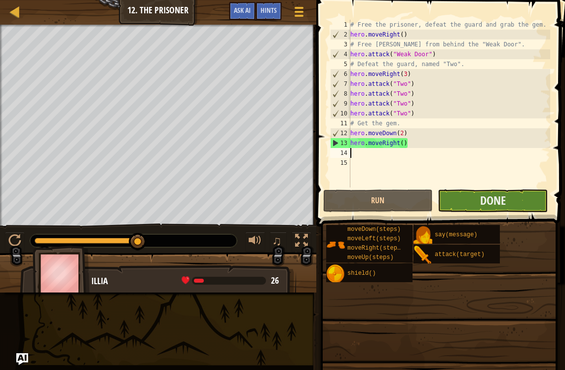
click at [515, 198] on button "Done" at bounding box center [492, 200] width 110 height 23
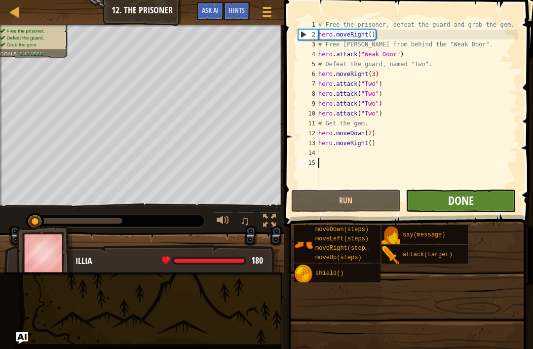
click at [468, 199] on span "Done" at bounding box center [461, 200] width 26 height 16
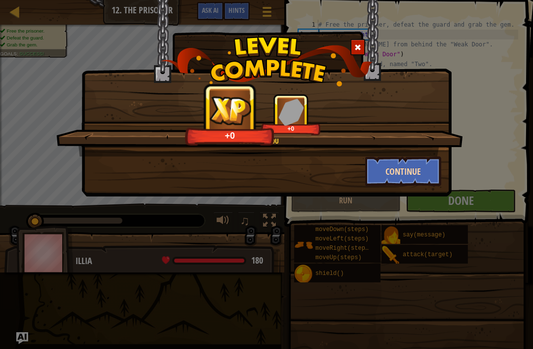
click at [396, 170] on button "Continue" at bounding box center [403, 171] width 76 height 30
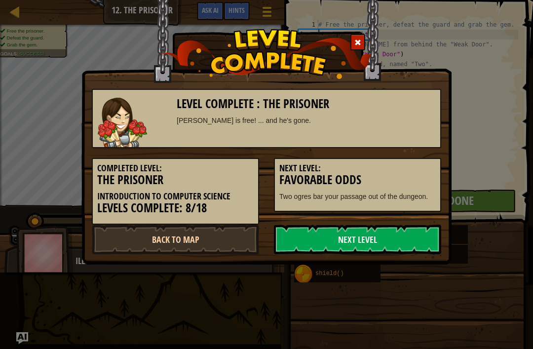
click at [204, 232] on link "Back to Map" at bounding box center [175, 239] width 167 height 30
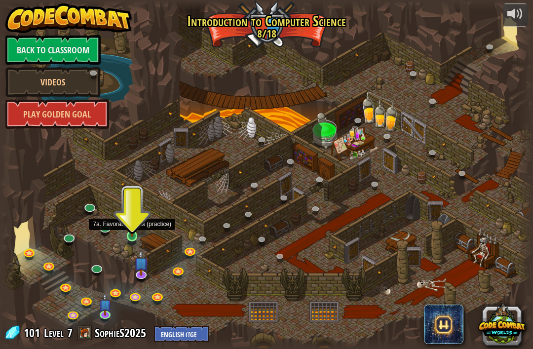
click at [130, 229] on img at bounding box center [131, 222] width 13 height 30
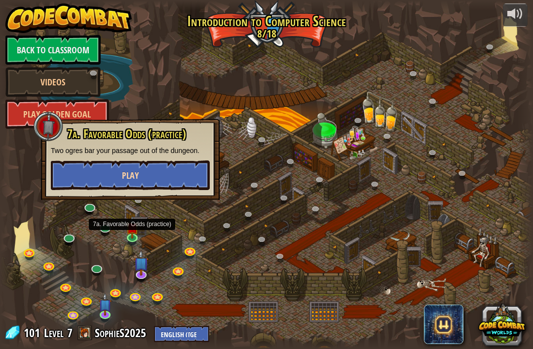
click at [184, 175] on button "Play" at bounding box center [130, 175] width 159 height 30
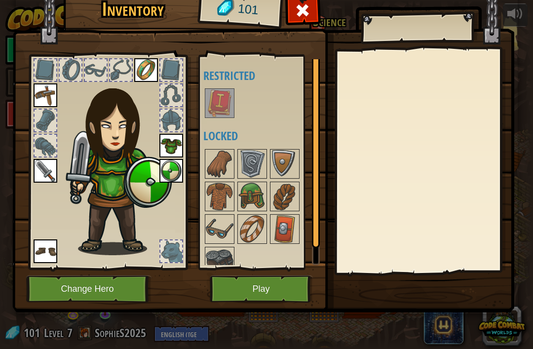
scroll to position [-2, 0]
click at [176, 251] on div at bounding box center [171, 251] width 22 height 22
click at [175, 253] on div at bounding box center [171, 251] width 22 height 22
click at [170, 247] on div at bounding box center [171, 251] width 22 height 22
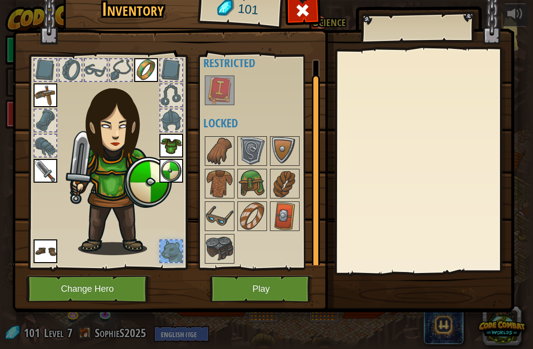
scroll to position [12, 0]
click at [250, 179] on img at bounding box center [252, 184] width 28 height 28
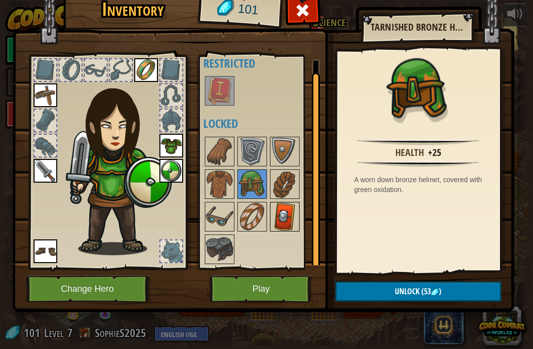
click at [277, 213] on img at bounding box center [285, 217] width 28 height 28
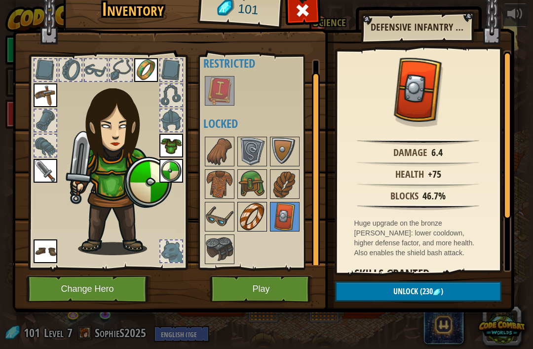
click at [253, 222] on img at bounding box center [252, 217] width 28 height 28
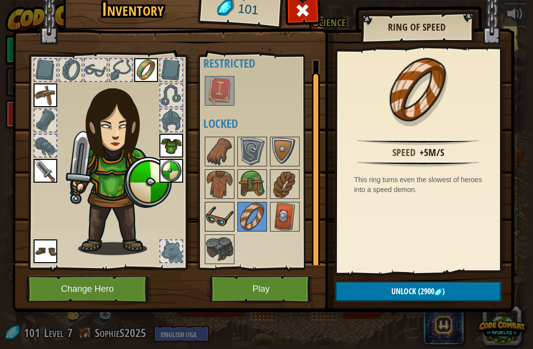
click at [217, 219] on img at bounding box center [220, 217] width 28 height 28
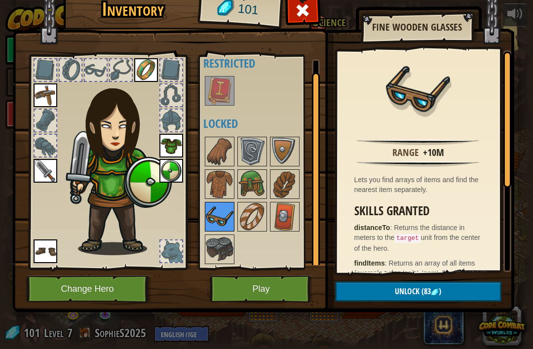
scroll to position [0, 0]
click at [219, 257] on img at bounding box center [220, 249] width 28 height 28
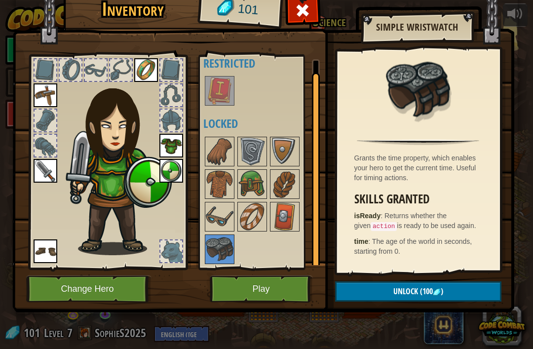
click at [273, 277] on button "Play" at bounding box center [261, 288] width 103 height 27
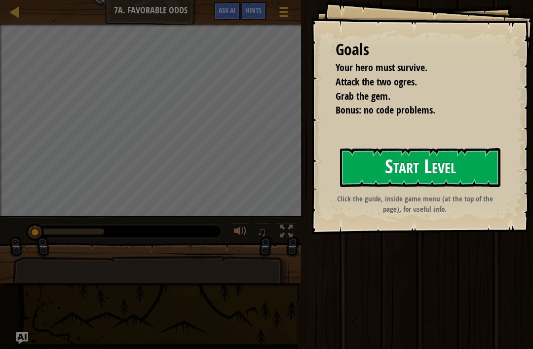
click at [457, 166] on button "Start Level" at bounding box center [420, 167] width 160 height 39
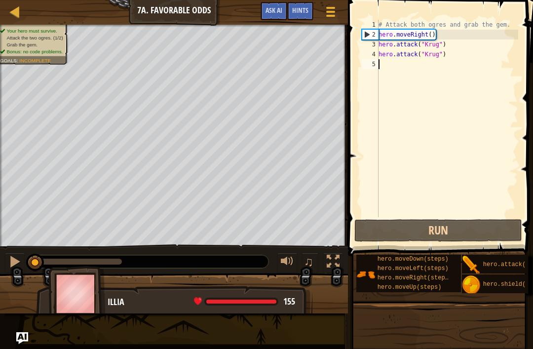
scroll to position [5, 0]
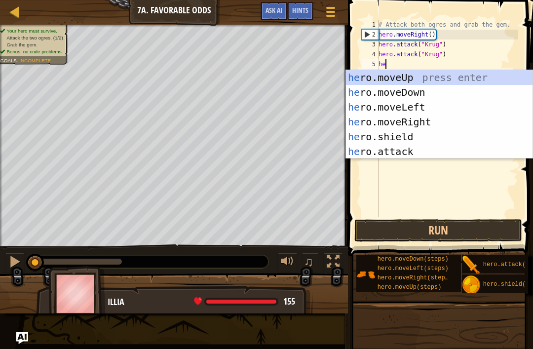
type textarea "her"
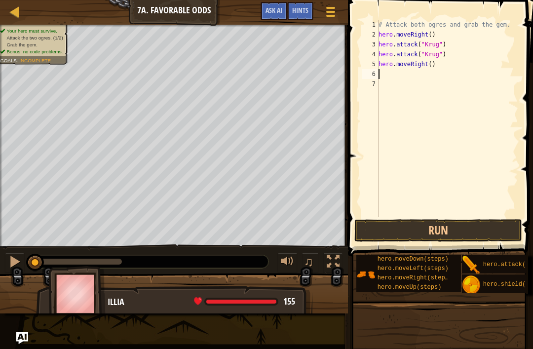
type textarea "h"
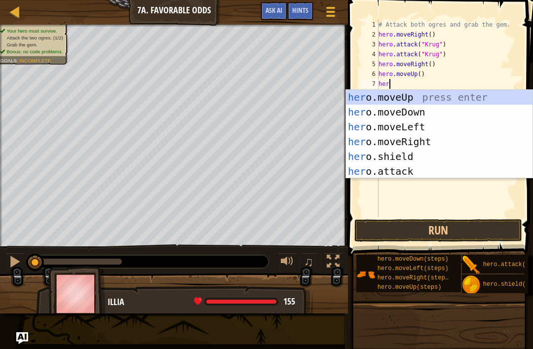
scroll to position [5, 0]
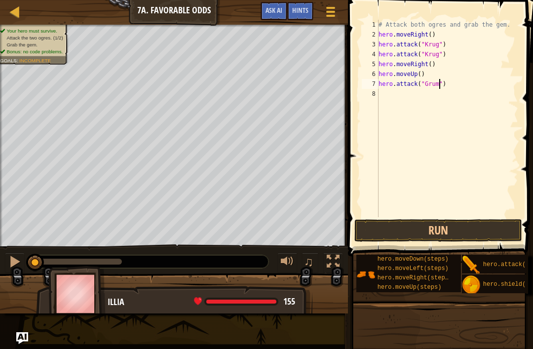
type textarea "hero.attack("Grump")"
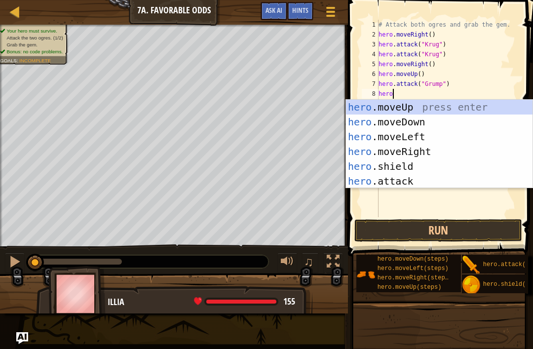
click at [403, 185] on div "hero .moveUp press enter hero .moveDown press enter hero .moveLeft press enter …" at bounding box center [439, 159] width 186 height 118
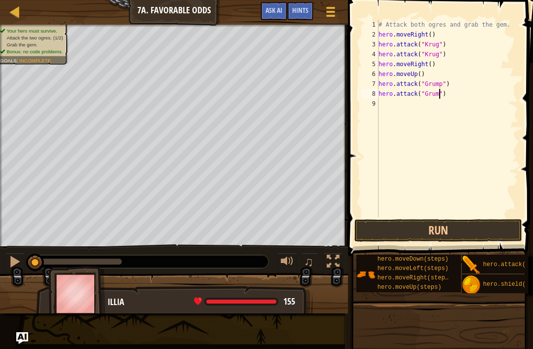
scroll to position [5, 5]
type textarea "hero.attack("Grump")"
click at [423, 231] on button "Run" at bounding box center [438, 230] width 168 height 23
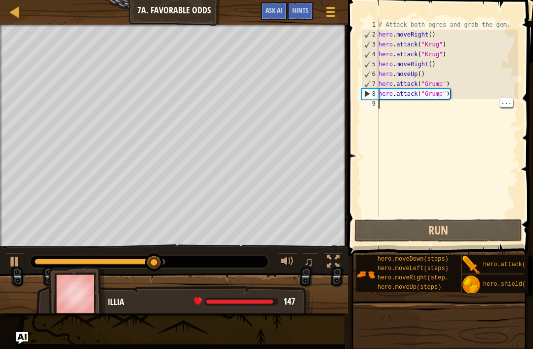
scroll to position [5, 0]
type textarea "h"
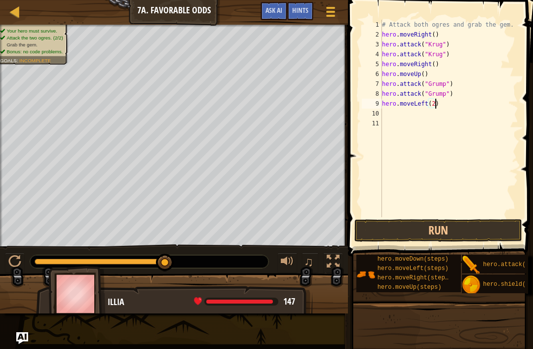
scroll to position [5, 4]
type textarea "hero.moveLeft(2)"
click at [395, 241] on button "Run" at bounding box center [438, 230] width 168 height 23
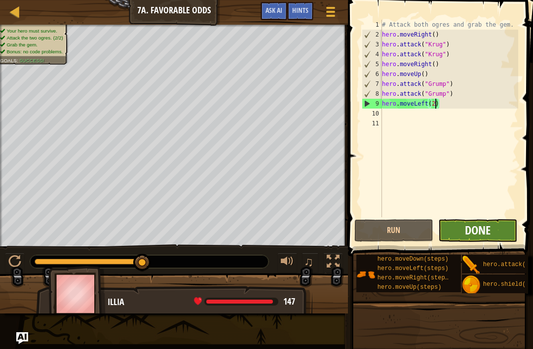
click at [475, 227] on span "Done" at bounding box center [478, 230] width 26 height 16
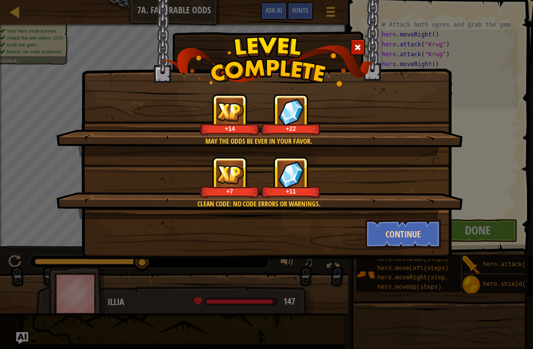
click at [390, 243] on button "Continue" at bounding box center [403, 234] width 76 height 30
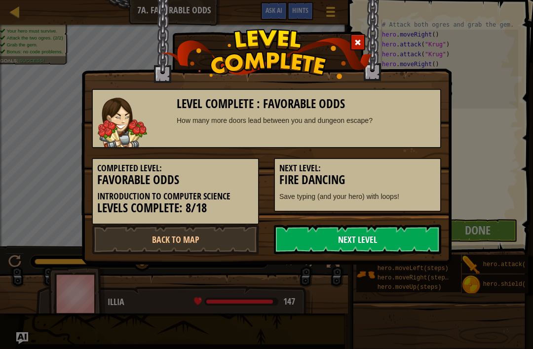
click at [347, 234] on link "Next Level" at bounding box center [357, 239] width 167 height 30
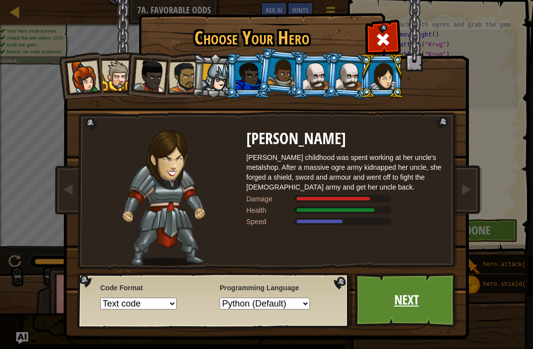
click at [411, 307] on link "Next" at bounding box center [406, 300] width 103 height 54
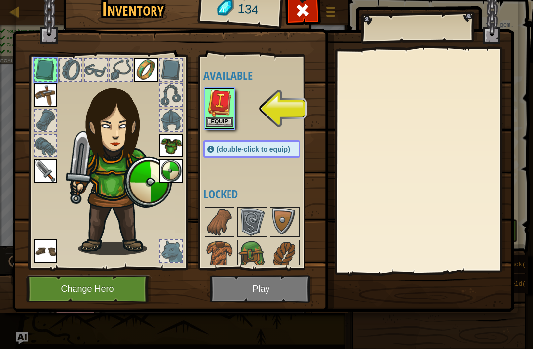
click at [222, 127] on button "Equip" at bounding box center [220, 122] width 28 height 10
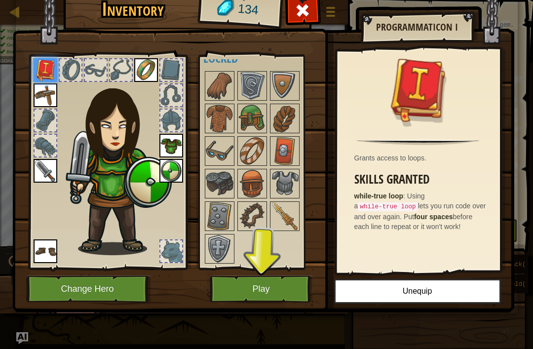
scroll to position [17, 0]
click at [287, 214] on img at bounding box center [285, 216] width 28 height 28
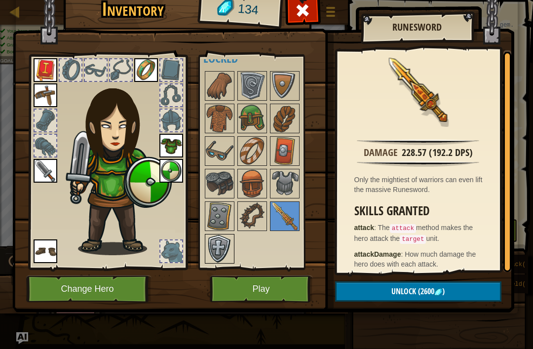
click at [216, 237] on img at bounding box center [220, 249] width 28 height 28
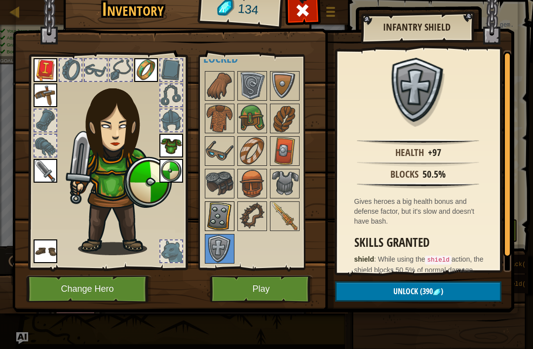
click at [214, 229] on img at bounding box center [220, 216] width 28 height 28
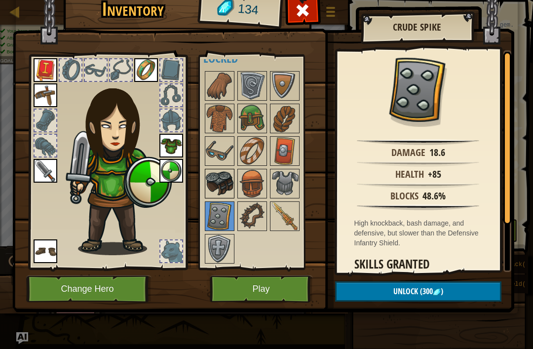
click at [214, 181] on img at bounding box center [220, 184] width 28 height 28
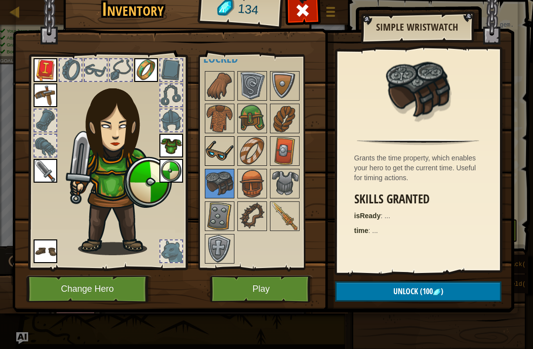
click at [228, 158] on img at bounding box center [220, 151] width 28 height 28
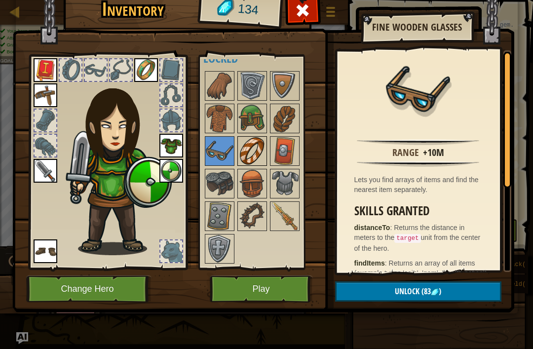
click at [252, 163] on img at bounding box center [252, 151] width 28 height 28
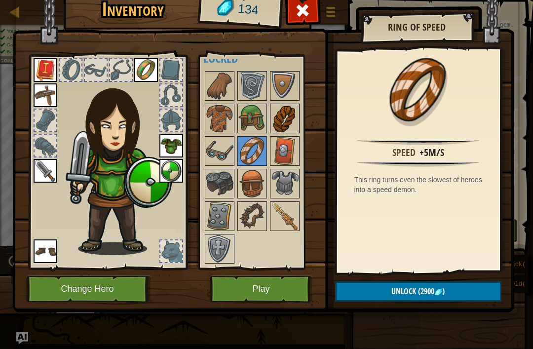
click at [282, 122] on img at bounding box center [285, 119] width 28 height 28
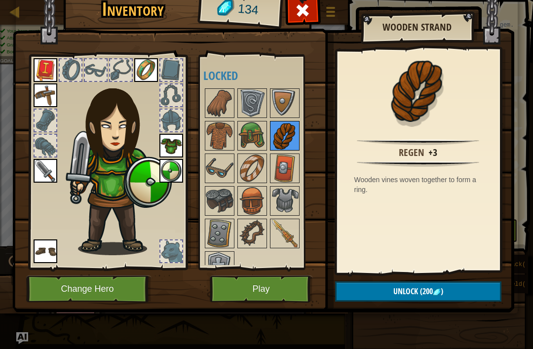
scroll to position [0, 0]
click at [286, 229] on img at bounding box center [285, 233] width 28 height 28
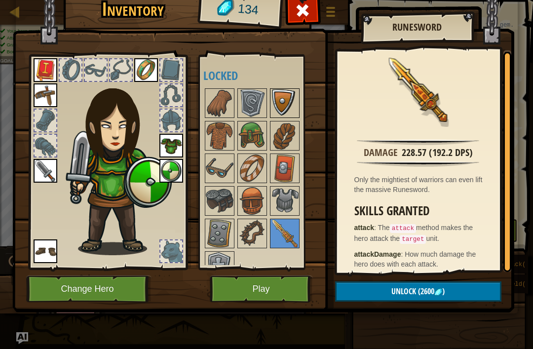
click at [282, 96] on img at bounding box center [285, 103] width 28 height 28
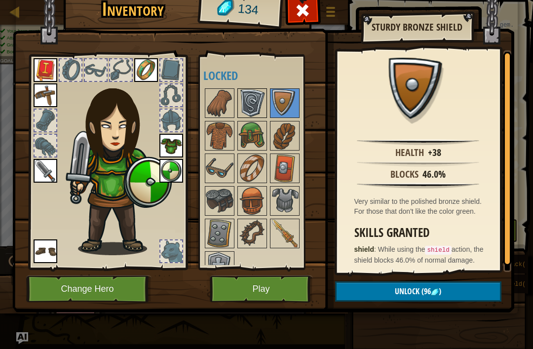
click at [259, 97] on img at bounding box center [252, 103] width 28 height 28
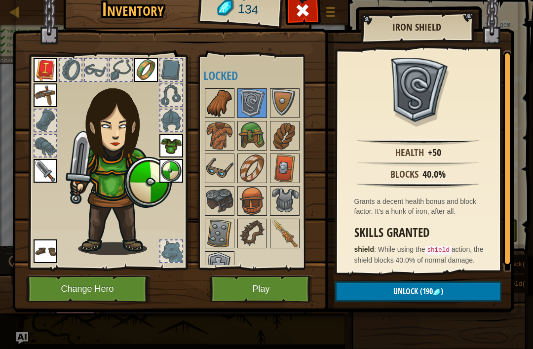
click at [220, 102] on img at bounding box center [220, 103] width 28 height 28
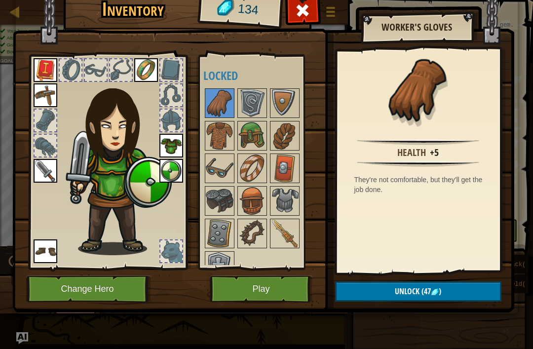
click at [268, 294] on button "Play" at bounding box center [261, 288] width 103 height 27
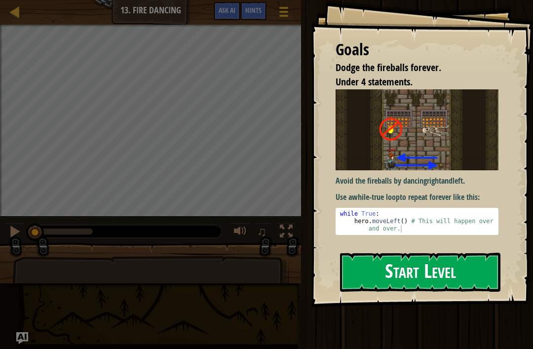
click at [382, 282] on button "Start Level" at bounding box center [420, 271] width 160 height 39
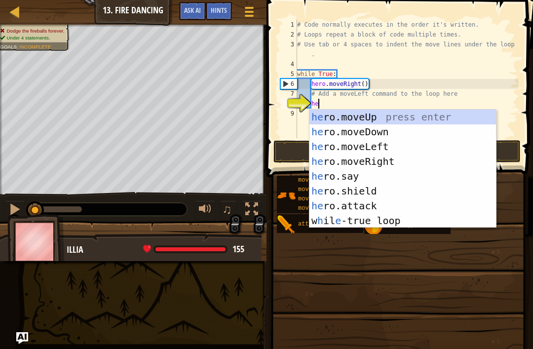
type textarea "her"
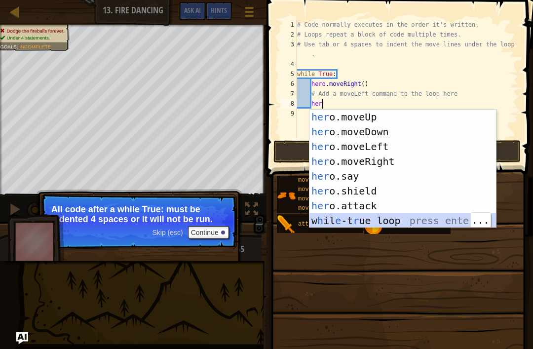
click at [380, 149] on div "her o.moveUp press enter her o.moveDown press enter her o.moveLeft press enter …" at bounding box center [402, 183] width 186 height 148
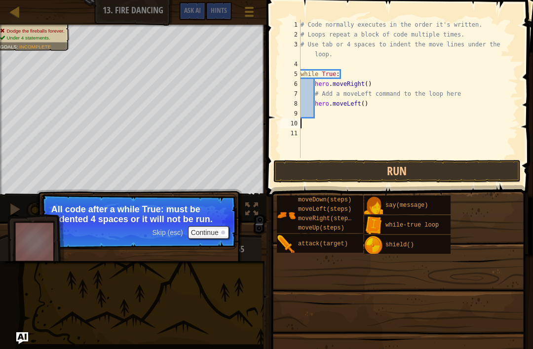
scroll to position [5, 0]
click at [341, 171] on button "Run" at bounding box center [396, 171] width 247 height 23
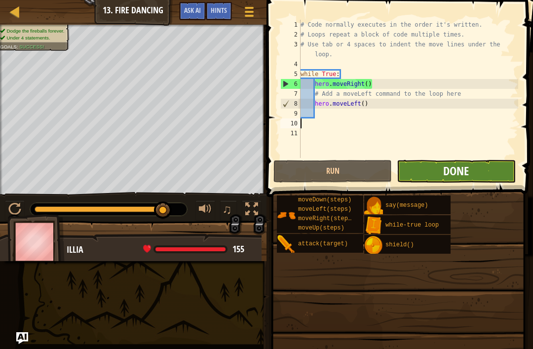
click at [461, 165] on span "Done" at bounding box center [456, 171] width 26 height 16
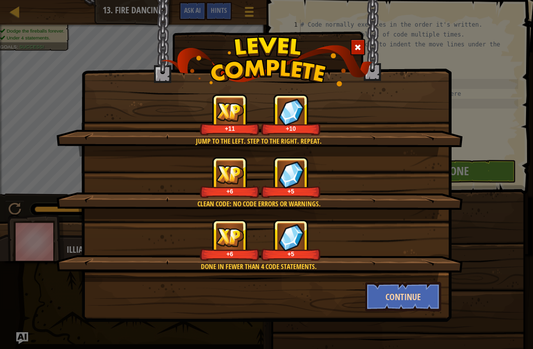
click at [420, 292] on button "Continue" at bounding box center [403, 297] width 76 height 30
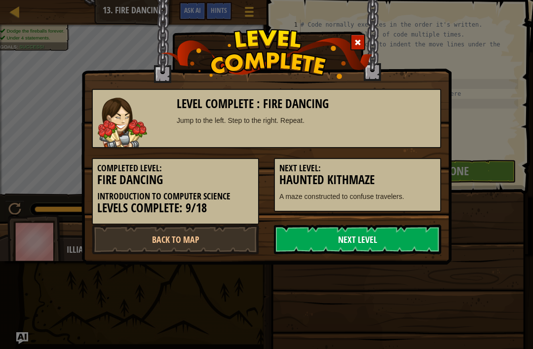
click at [422, 238] on link "Next Level" at bounding box center [357, 239] width 167 height 30
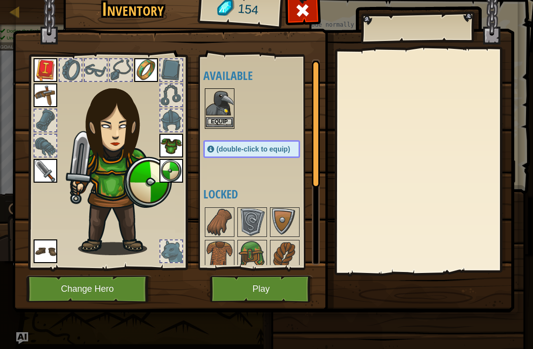
click at [217, 125] on button "Equip" at bounding box center [220, 122] width 28 height 10
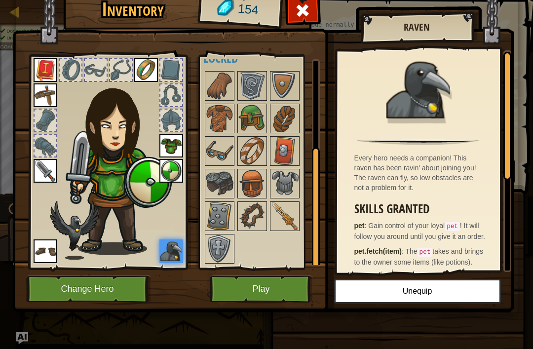
scroll to position [17, 0]
click at [222, 288] on button "Play" at bounding box center [261, 288] width 103 height 27
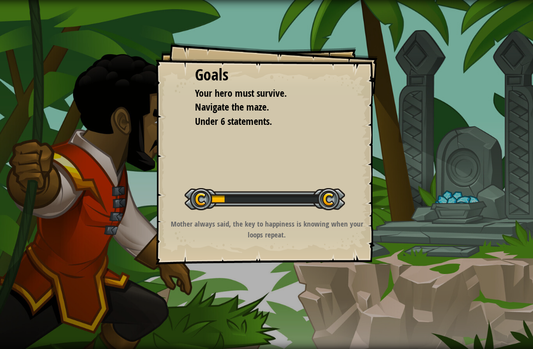
click at [256, 275] on div "Goals Your hero must survive. Navigate the maze. Under 6 statements. Start Leve…" at bounding box center [266, 174] width 533 height 349
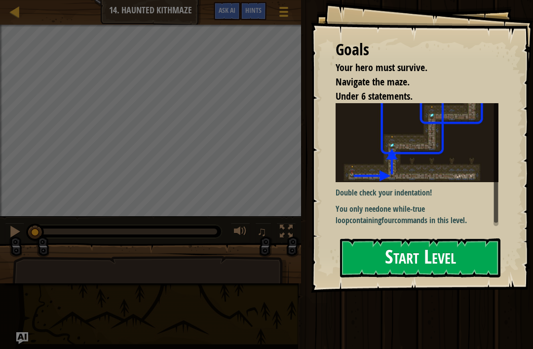
click at [444, 248] on button "Start Level" at bounding box center [420, 257] width 160 height 39
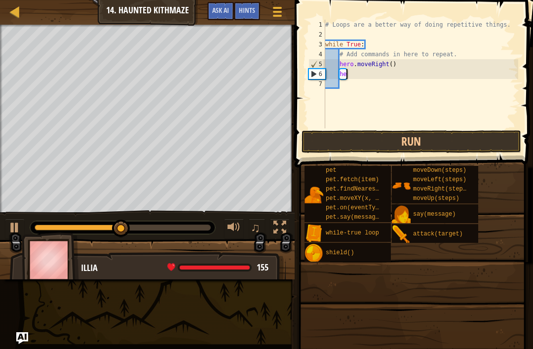
type textarea "h"
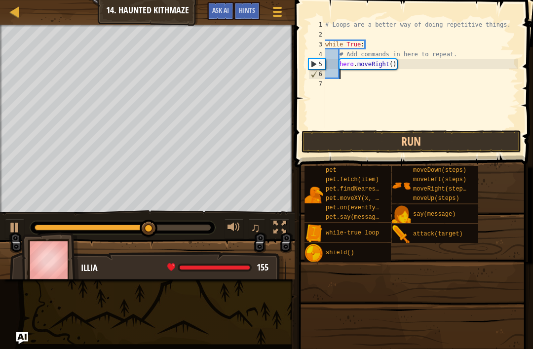
type textarea "h"
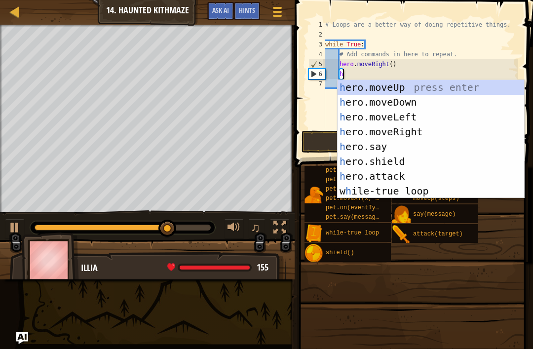
scroll to position [5, 0]
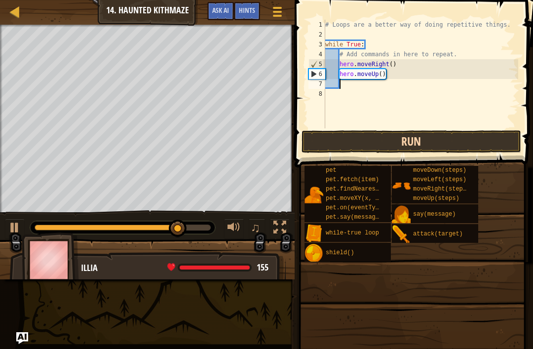
click at [353, 137] on button "Run" at bounding box center [410, 141] width 219 height 23
type textarea "hero.moveUp()"
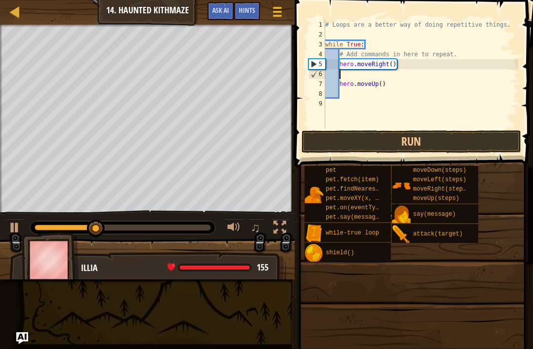
type textarea "h"
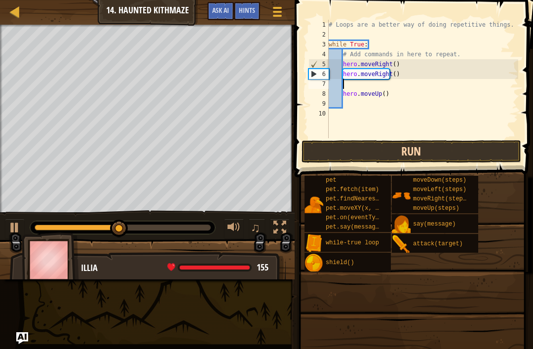
click at [357, 159] on button "Run" at bounding box center [410, 151] width 219 height 23
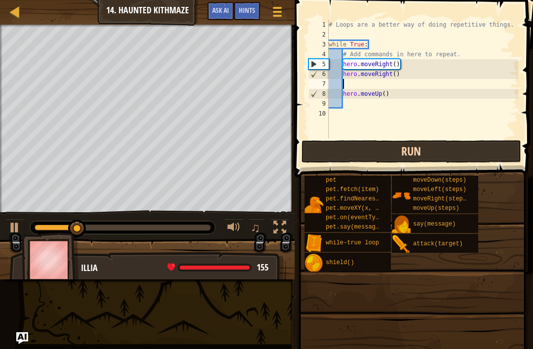
type textarea "h"
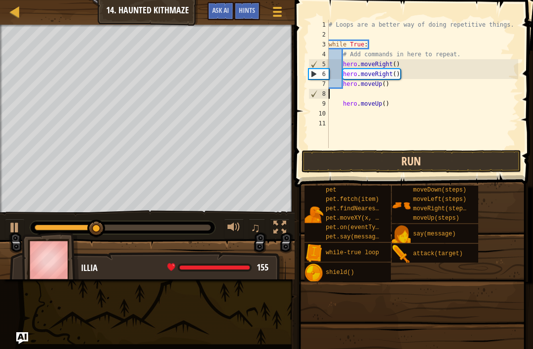
scroll to position [5, 0]
type textarea "hero.moveUp()"
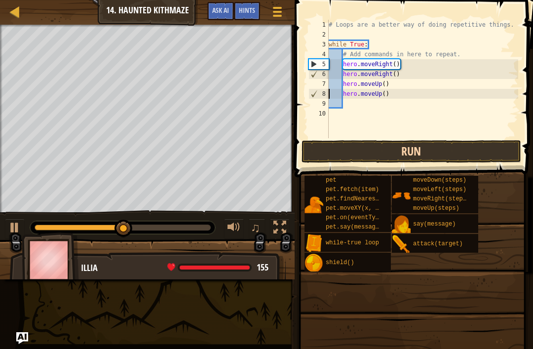
click at [434, 141] on button "Run" at bounding box center [410, 151] width 219 height 23
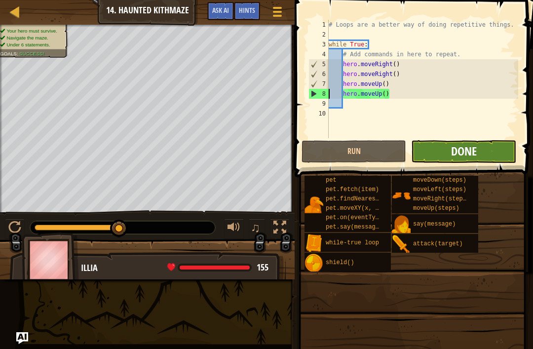
click at [475, 149] on span "Done" at bounding box center [464, 151] width 26 height 16
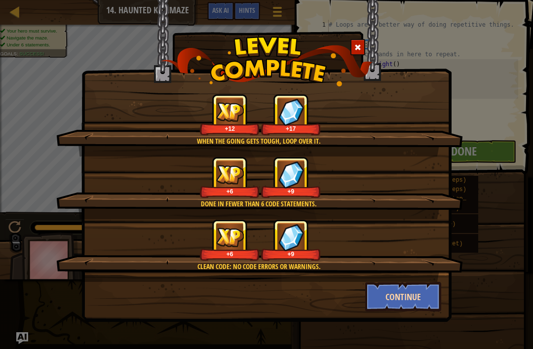
click at [399, 300] on button "Continue" at bounding box center [403, 297] width 76 height 30
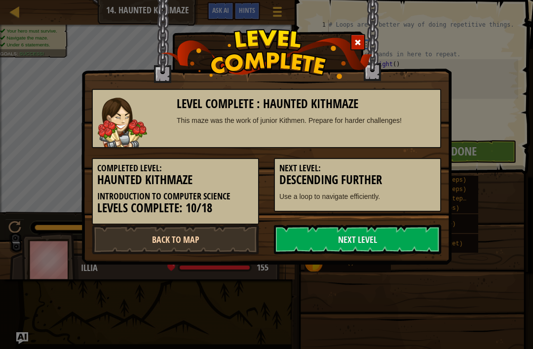
click at [220, 240] on link "Back to Map" at bounding box center [175, 239] width 167 height 30
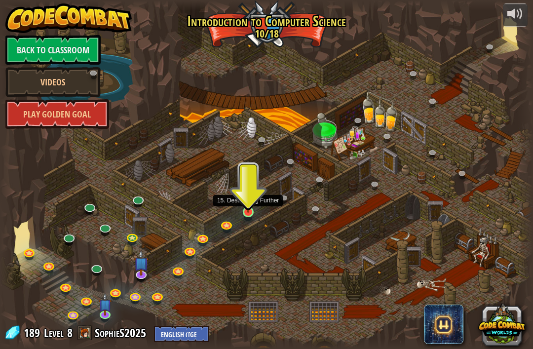
click at [248, 215] on link at bounding box center [249, 213] width 20 height 20
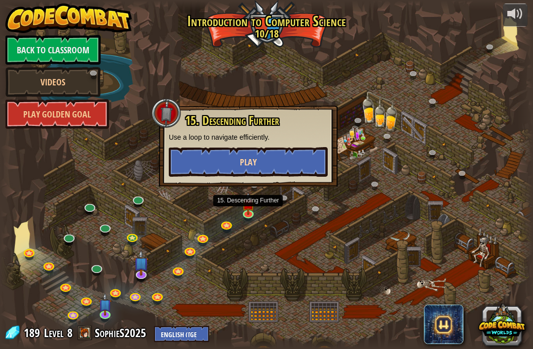
click at [305, 156] on button "Play" at bounding box center [248, 162] width 159 height 30
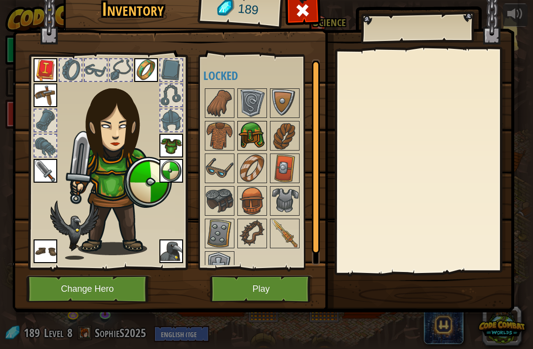
click at [253, 140] on img at bounding box center [252, 136] width 28 height 28
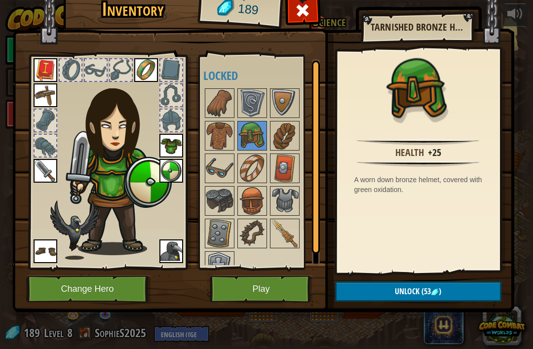
click at [356, 288] on button "Unlock (53 )" at bounding box center [418, 291] width 166 height 20
click at [347, 296] on button "Confirm" at bounding box center [418, 291] width 166 height 20
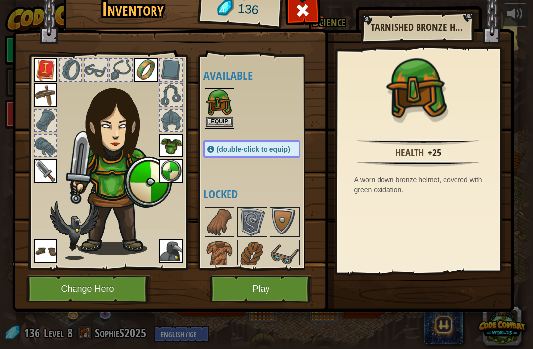
click at [218, 124] on button "Equip" at bounding box center [220, 122] width 28 height 10
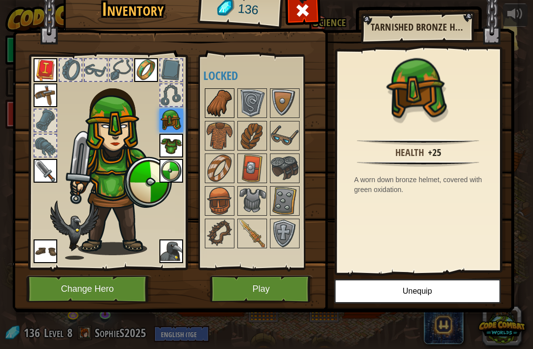
click at [215, 107] on img at bounding box center [220, 103] width 28 height 28
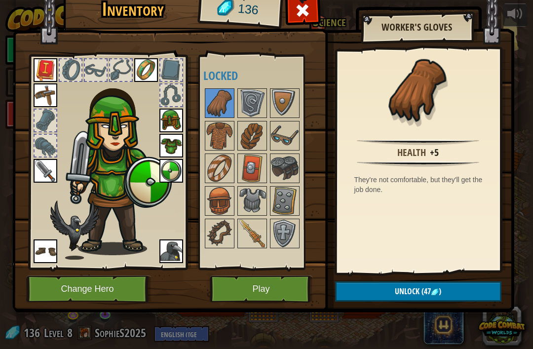
click at [379, 293] on button "Unlock (47 )" at bounding box center [418, 291] width 166 height 20
click at [374, 292] on button "Confirm" at bounding box center [418, 291] width 166 height 20
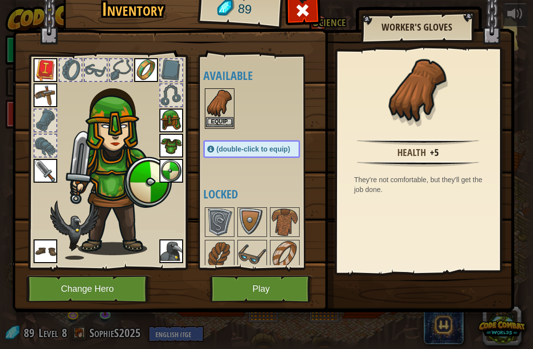
click at [221, 121] on button "Equip" at bounding box center [220, 122] width 28 height 10
